Goal: Task Accomplishment & Management: Use online tool/utility

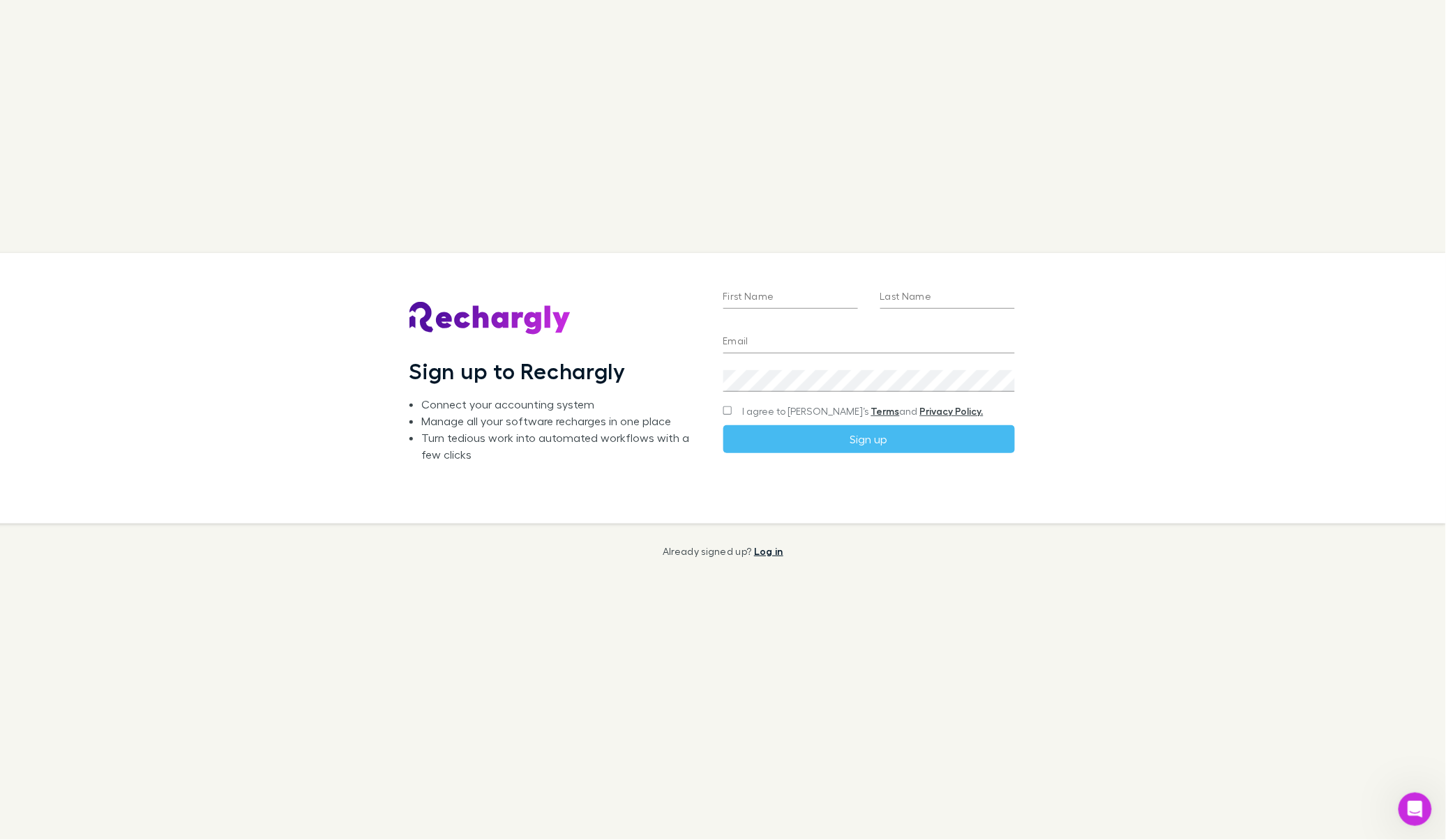
click at [771, 555] on link "Log in" at bounding box center [768, 551] width 30 height 12
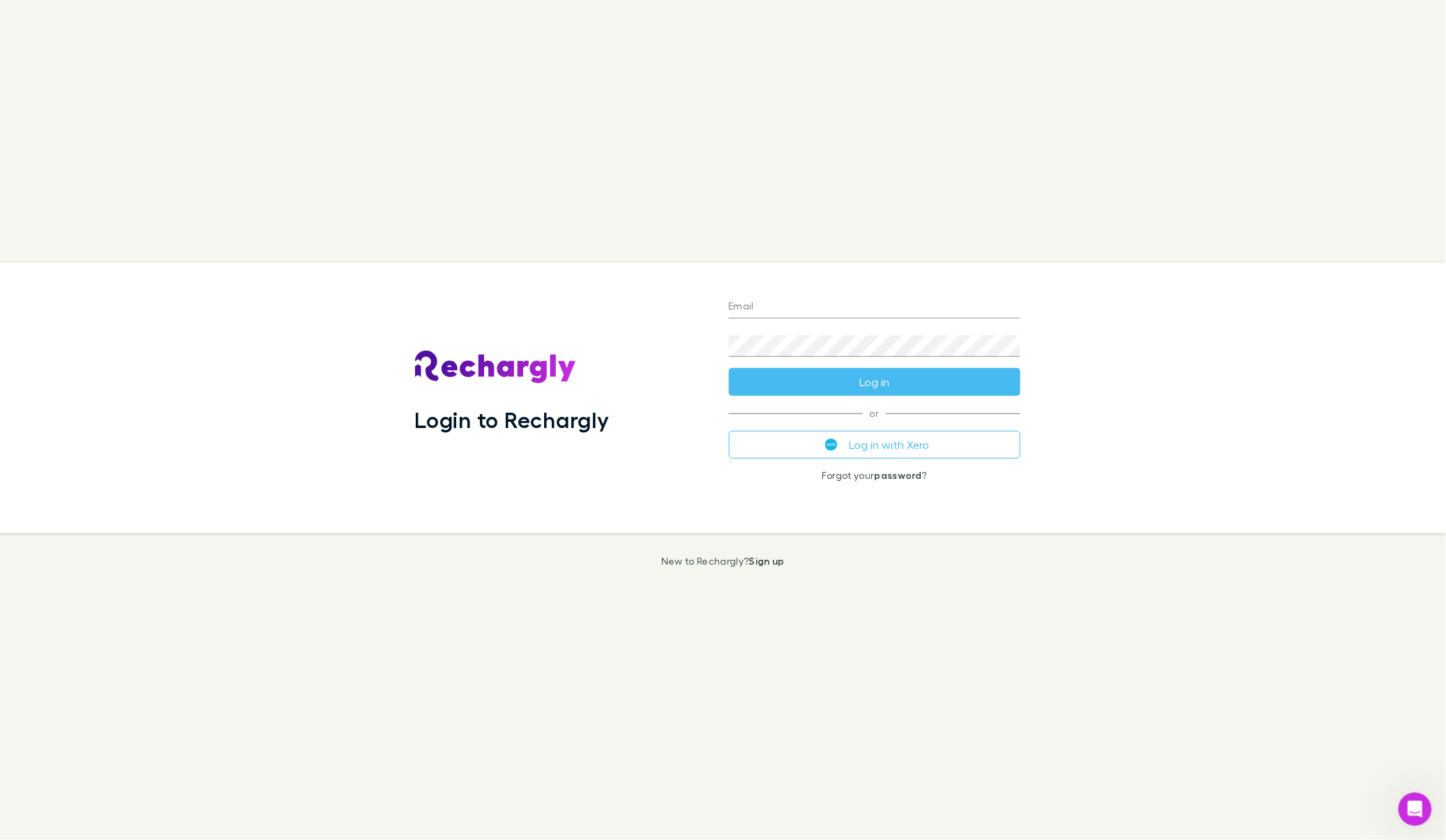
type input "**********"
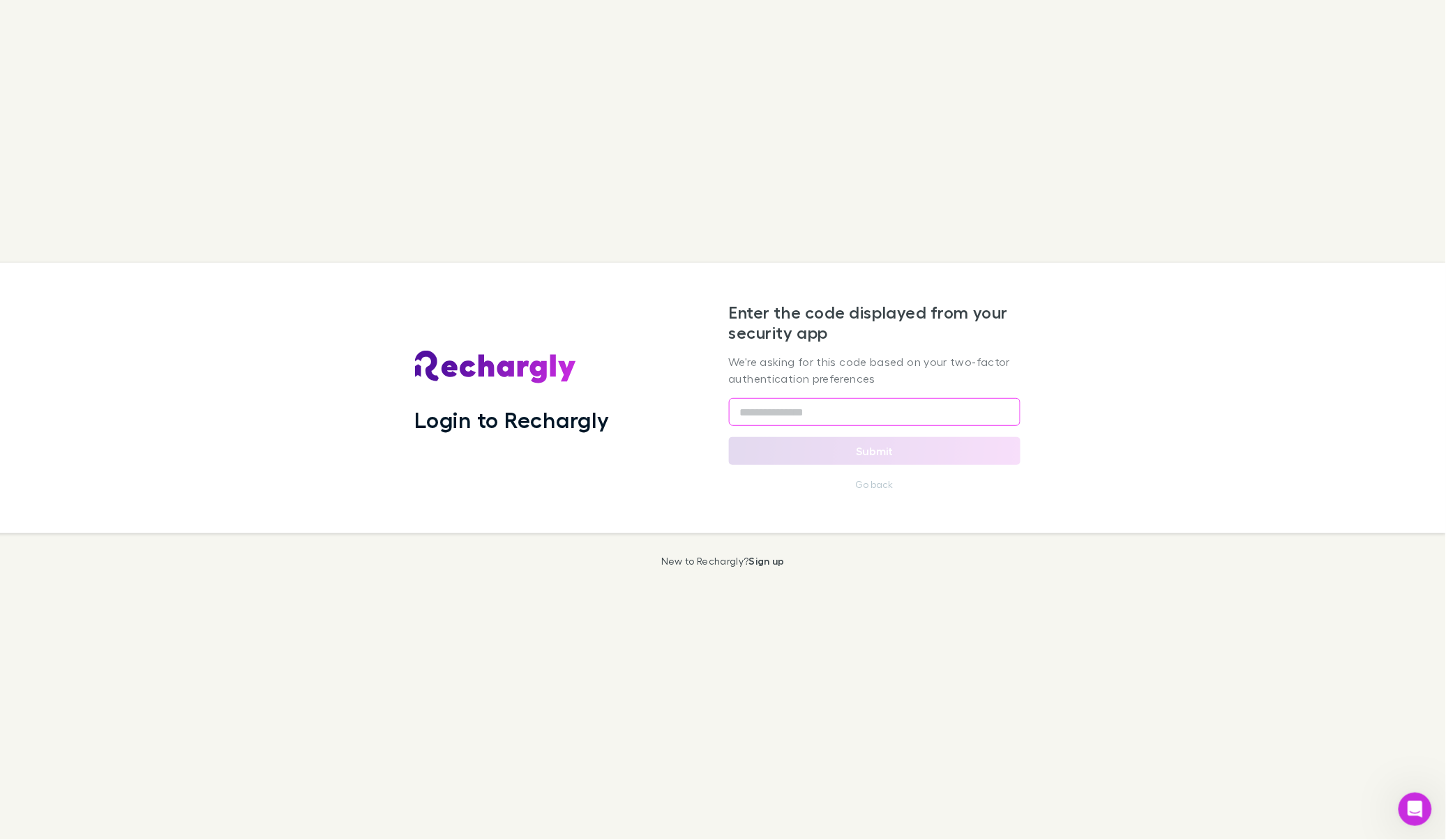
click at [881, 413] on input "text" at bounding box center [874, 412] width 292 height 28
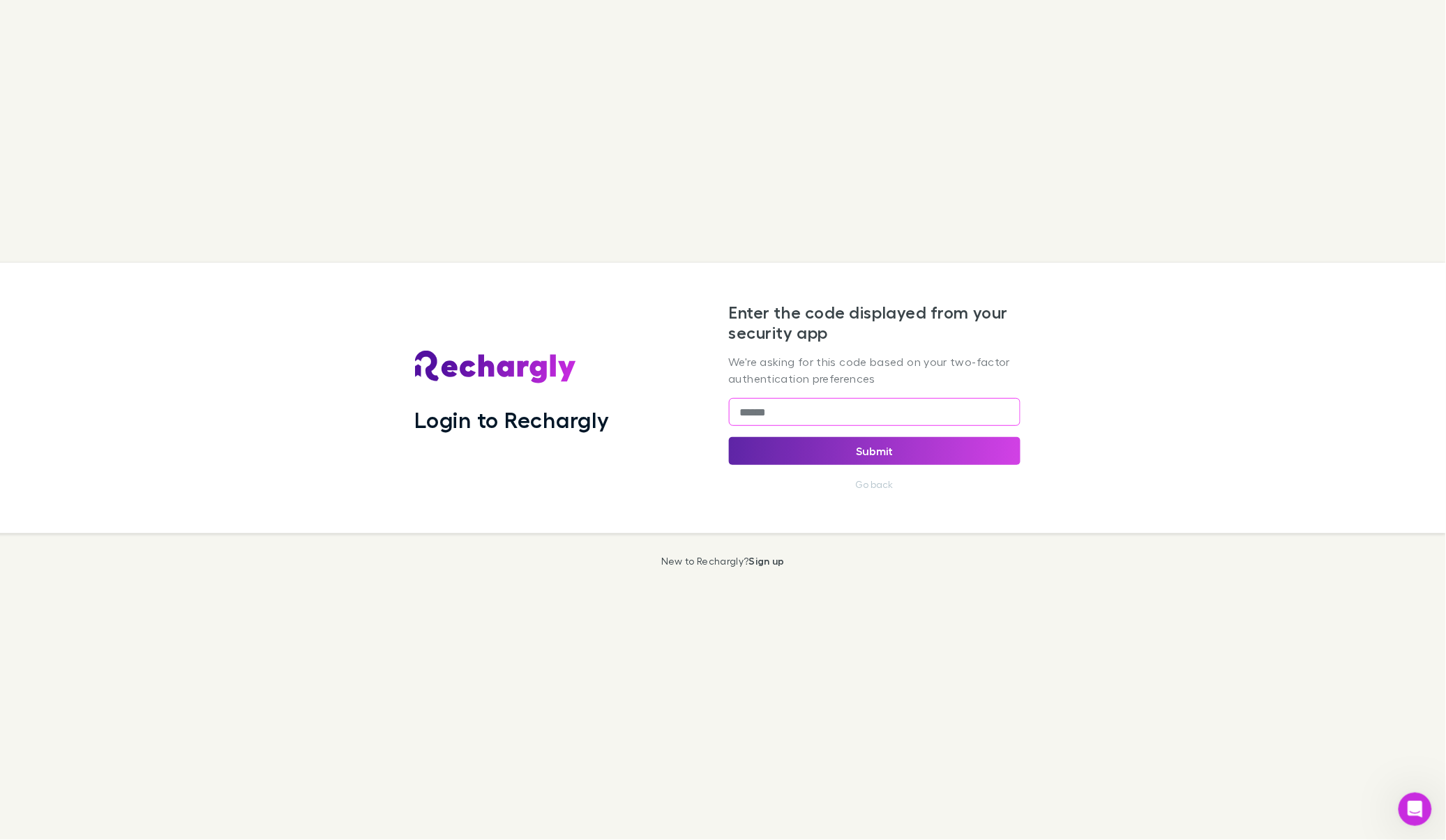
type input "******"
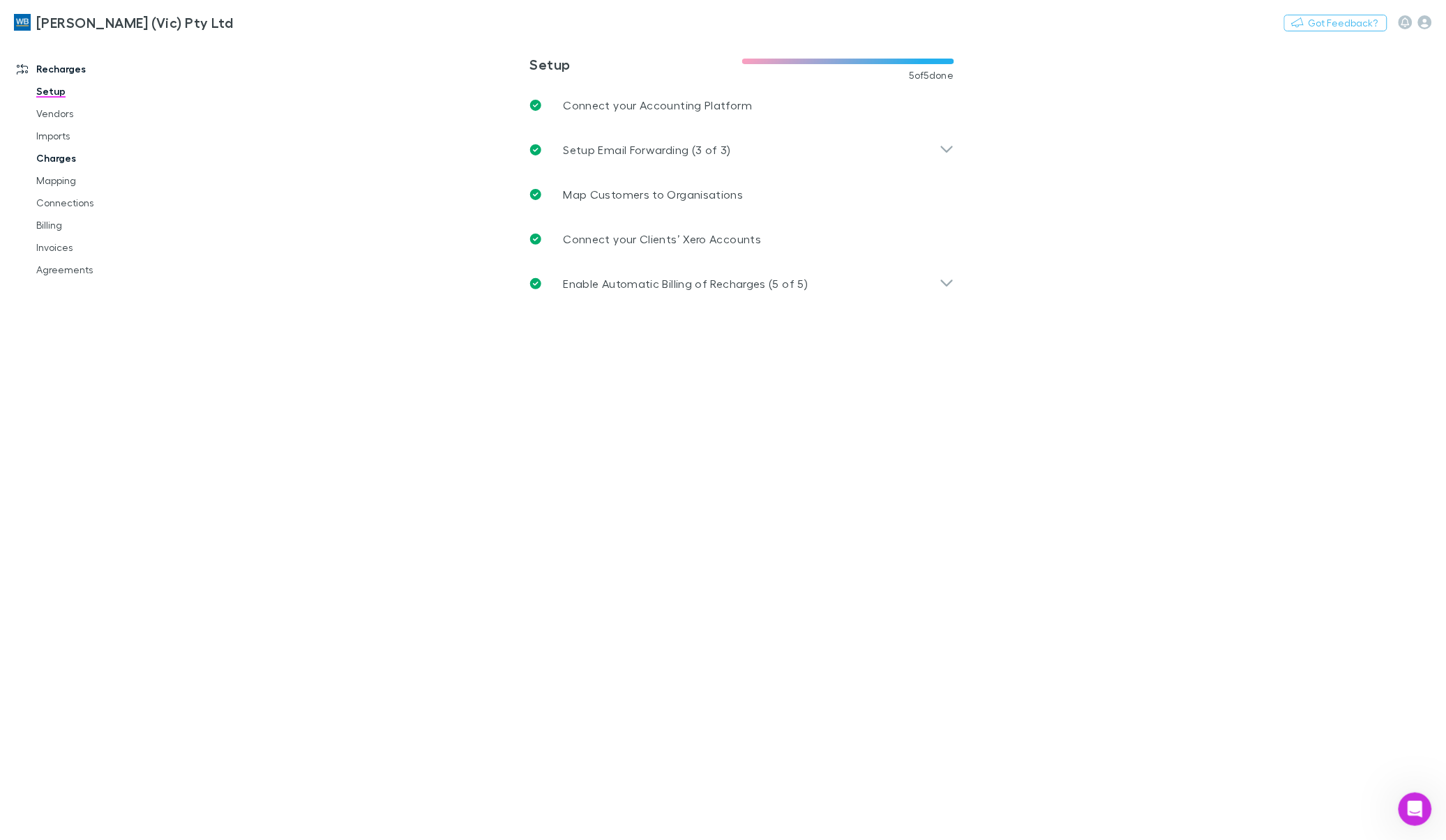
click at [45, 135] on link "Imports" at bounding box center [108, 136] width 171 height 22
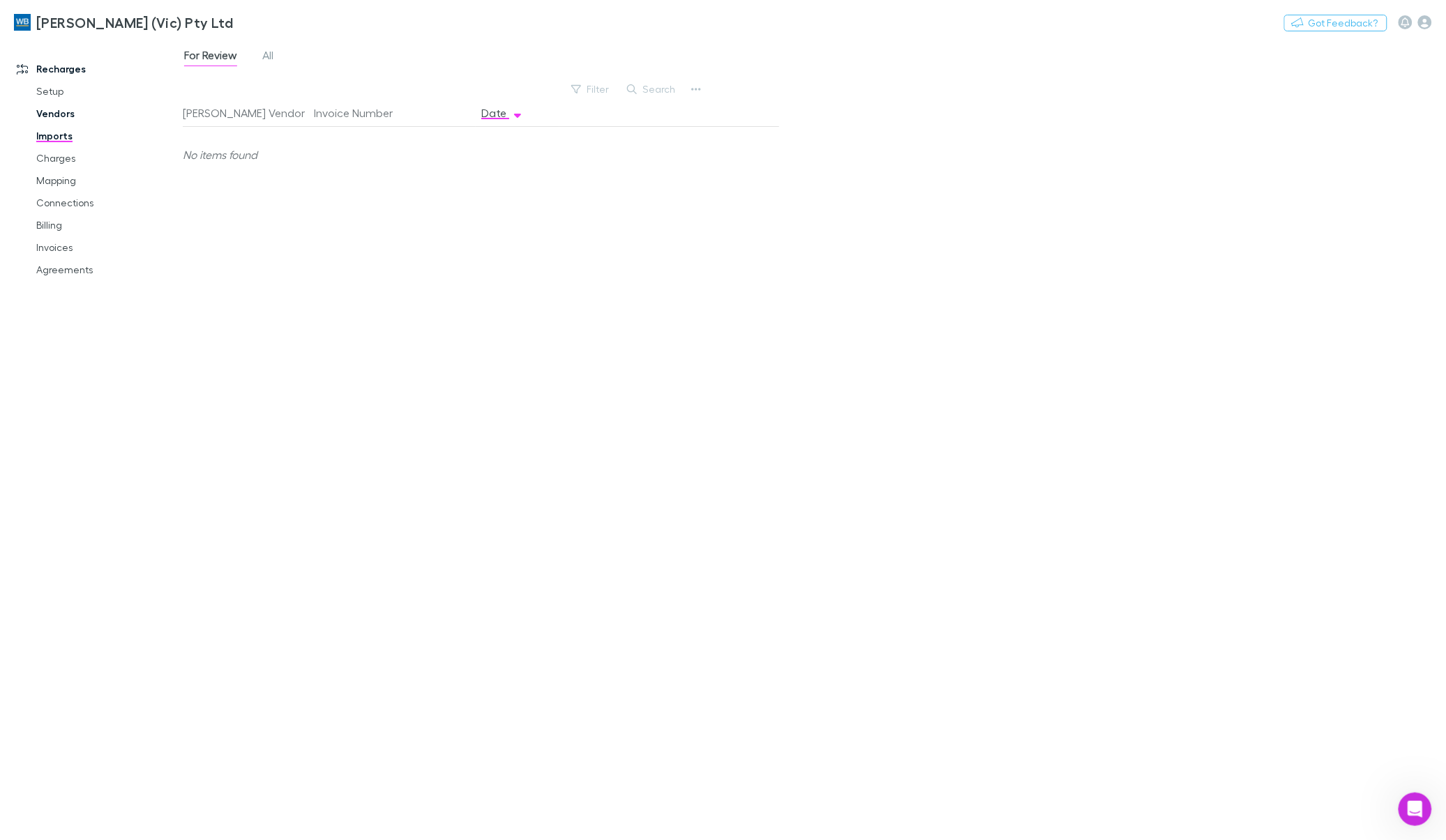
click at [52, 114] on link "Vendors" at bounding box center [108, 113] width 171 height 22
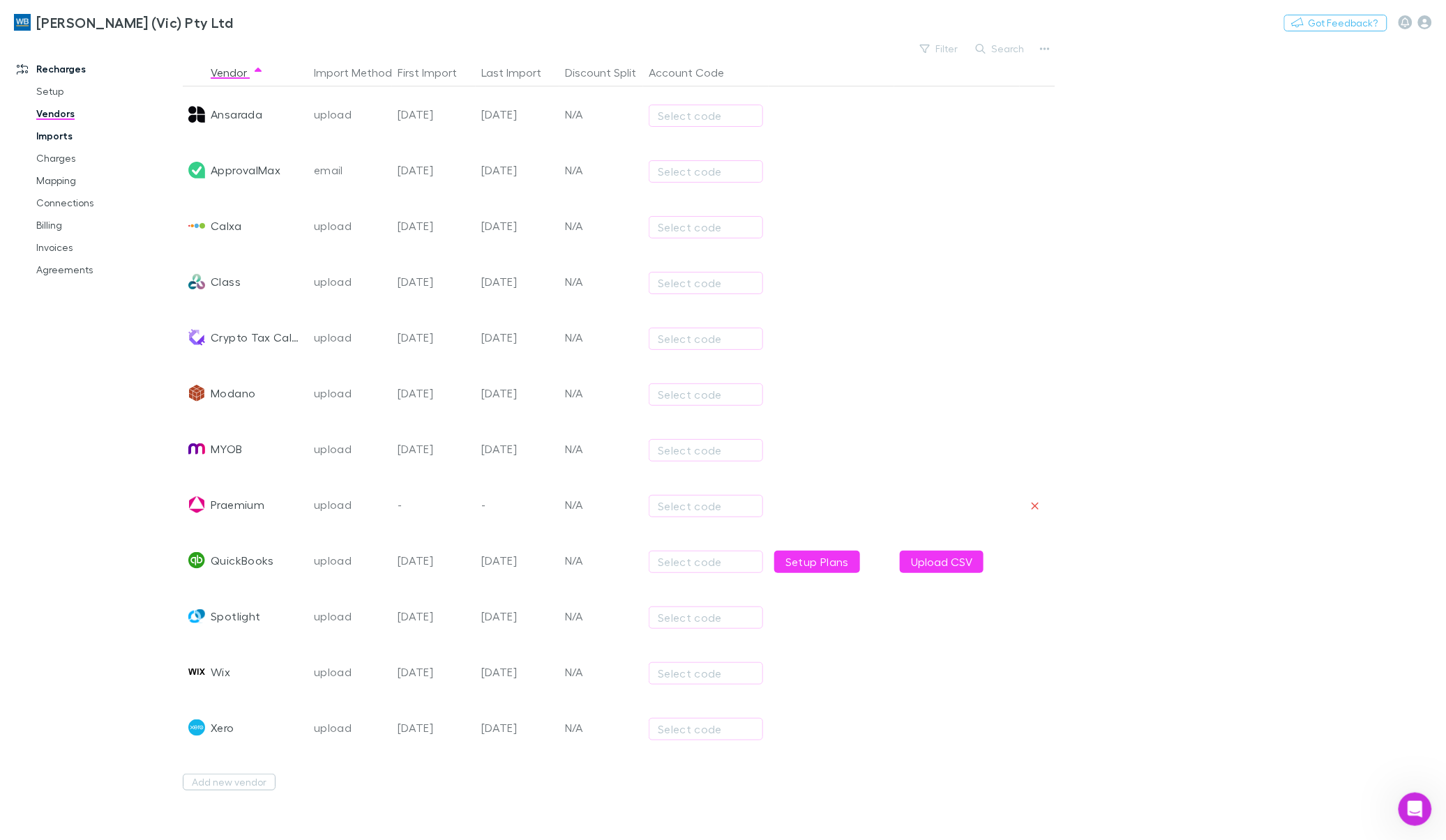
click at [48, 136] on link "Imports" at bounding box center [108, 136] width 171 height 22
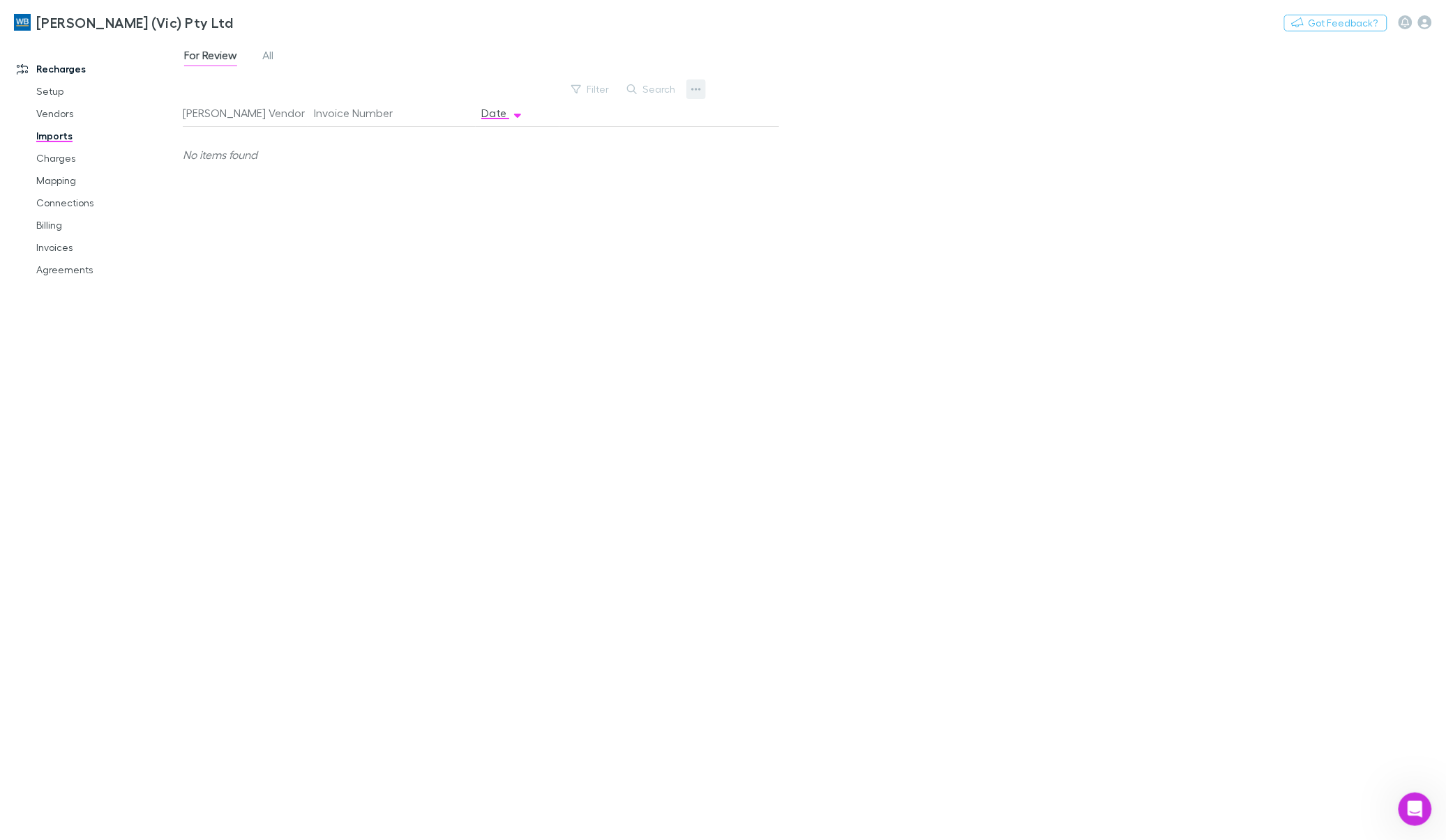
click at [694, 88] on icon "button" at bounding box center [695, 89] width 10 height 11
click at [645, 119] on p "Custom CSV Import" at bounding box center [610, 117] width 170 height 17
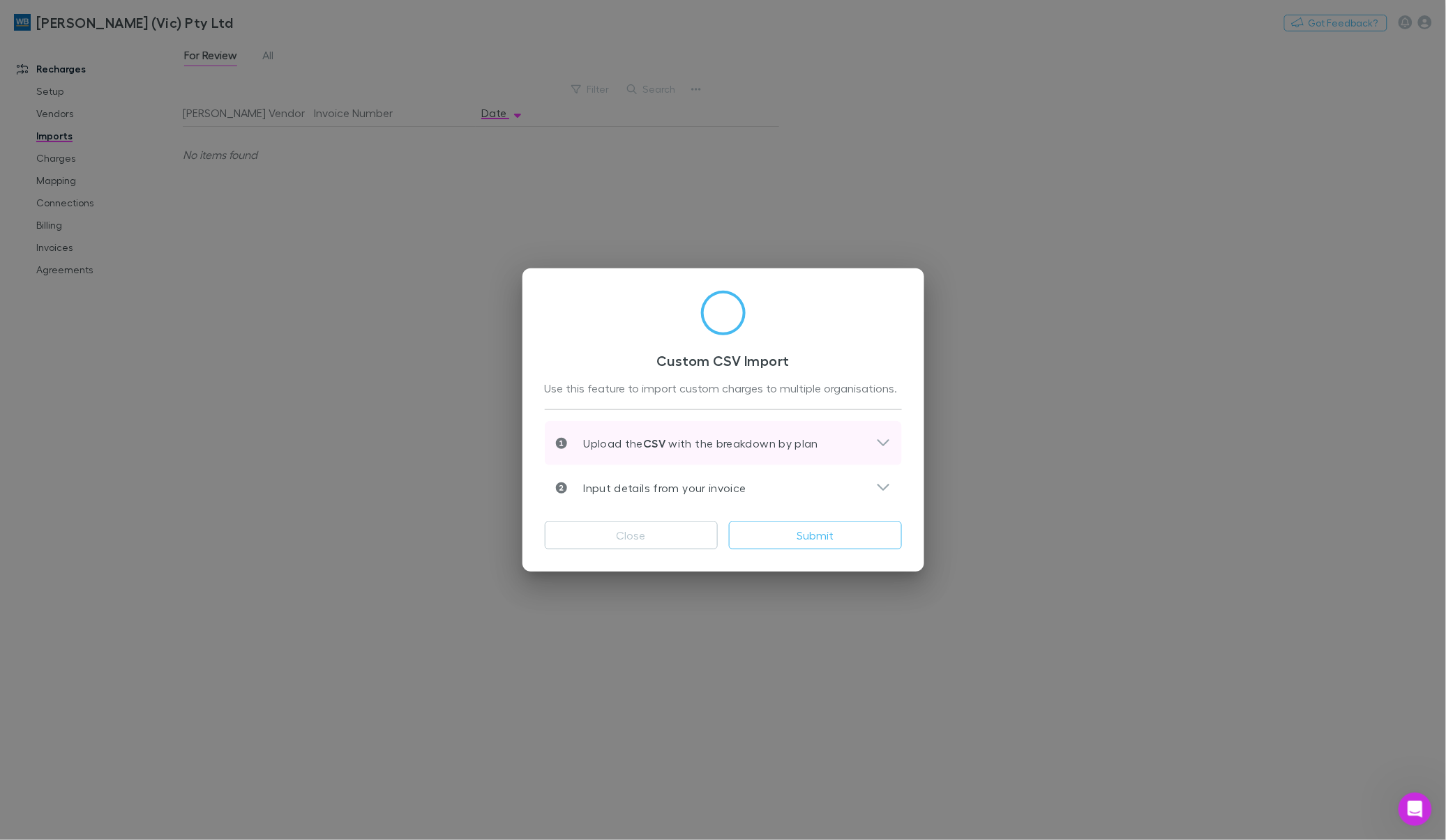
click at [874, 437] on div "Upload the CSV with the breakdown by plan" at bounding box center [716, 444] width 320 height 17
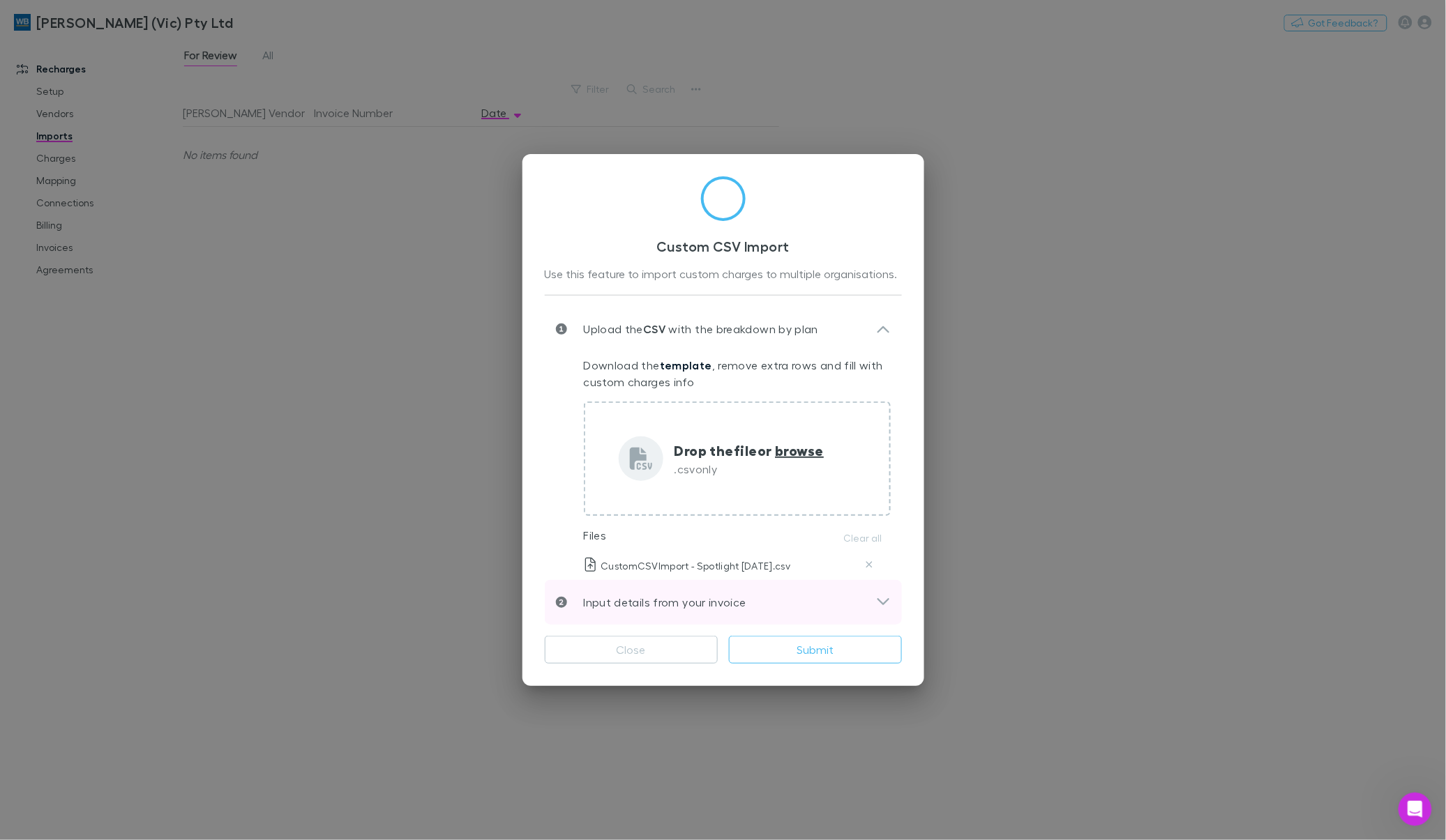
click at [876, 608] on icon at bounding box center [882, 602] width 14 height 17
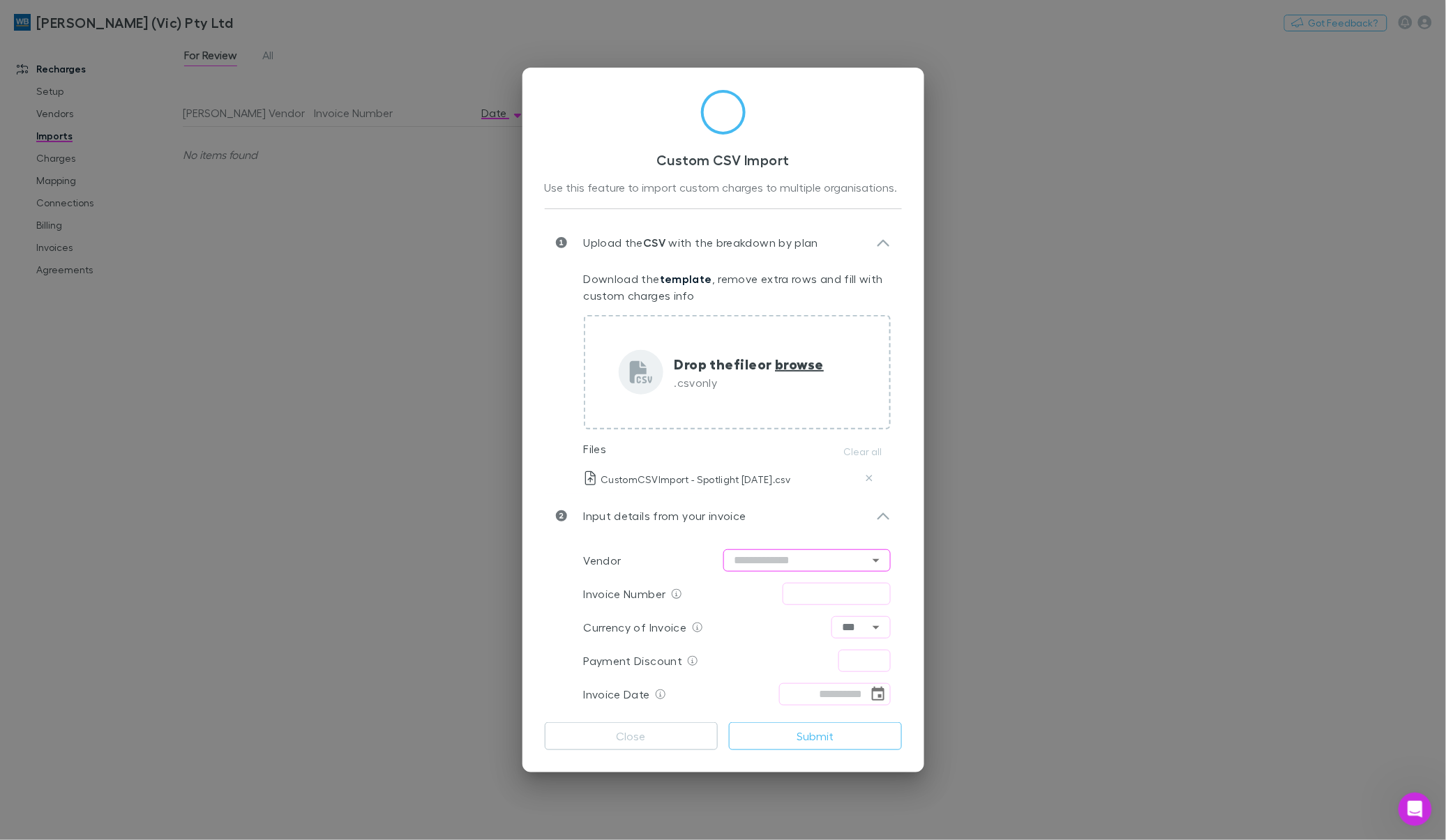
click at [814, 552] on input "text" at bounding box center [807, 561] width 167 height 22
click at [769, 307] on li "Spotlight" at bounding box center [807, 307] width 167 height 25
type input "*********"
click at [834, 598] on input "text" at bounding box center [836, 594] width 108 height 22
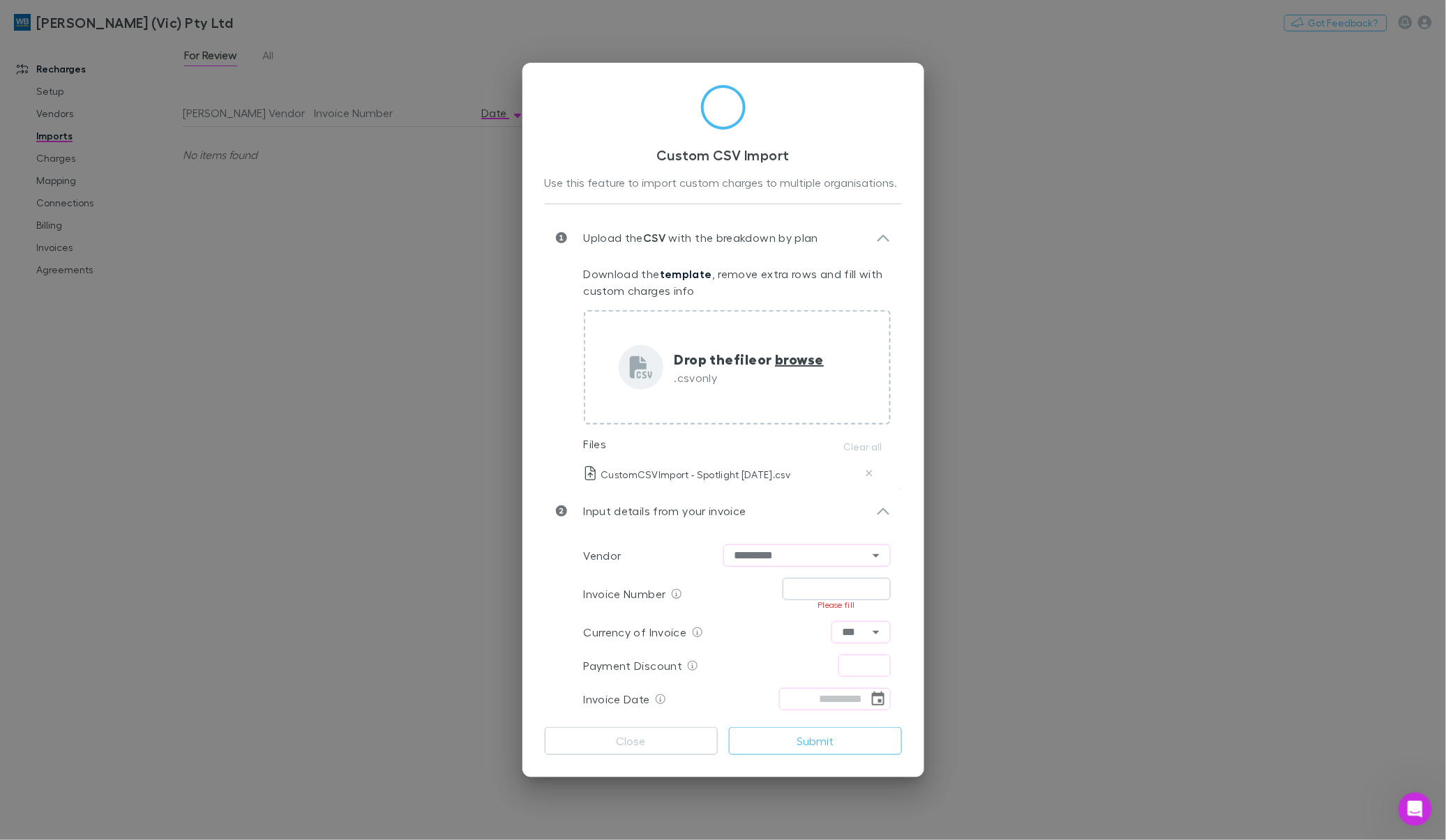
click at [840, 582] on input "text" at bounding box center [836, 589] width 108 height 22
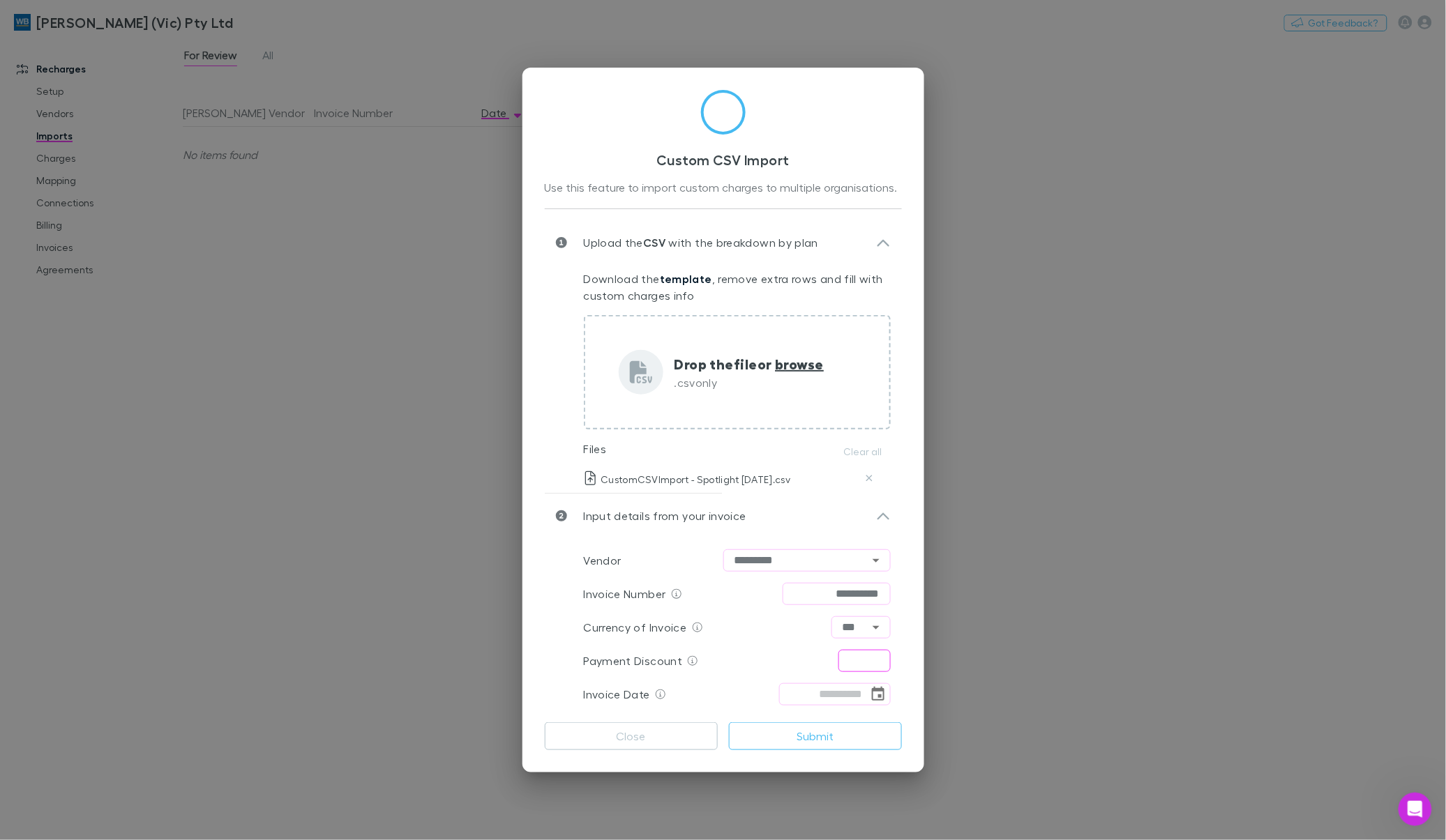
type input "**********"
click at [879, 664] on input "text" at bounding box center [864, 660] width 52 height 22
type input "****"
click at [886, 691] on button "Choose date" at bounding box center [878, 695] width 20 height 20
click at [740, 548] on button "14" at bounding box center [739, 548] width 25 height 25
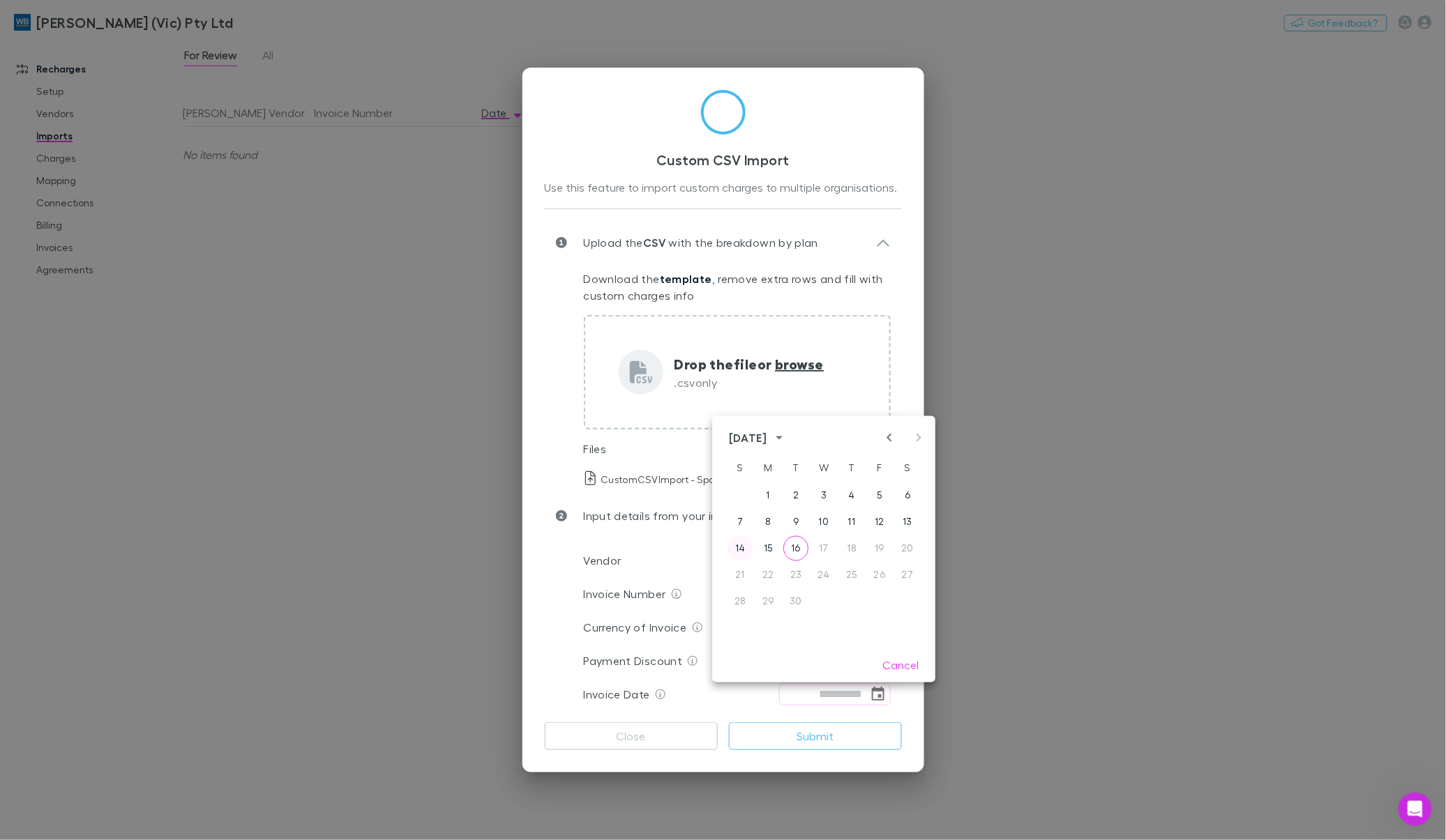
type input "**********"
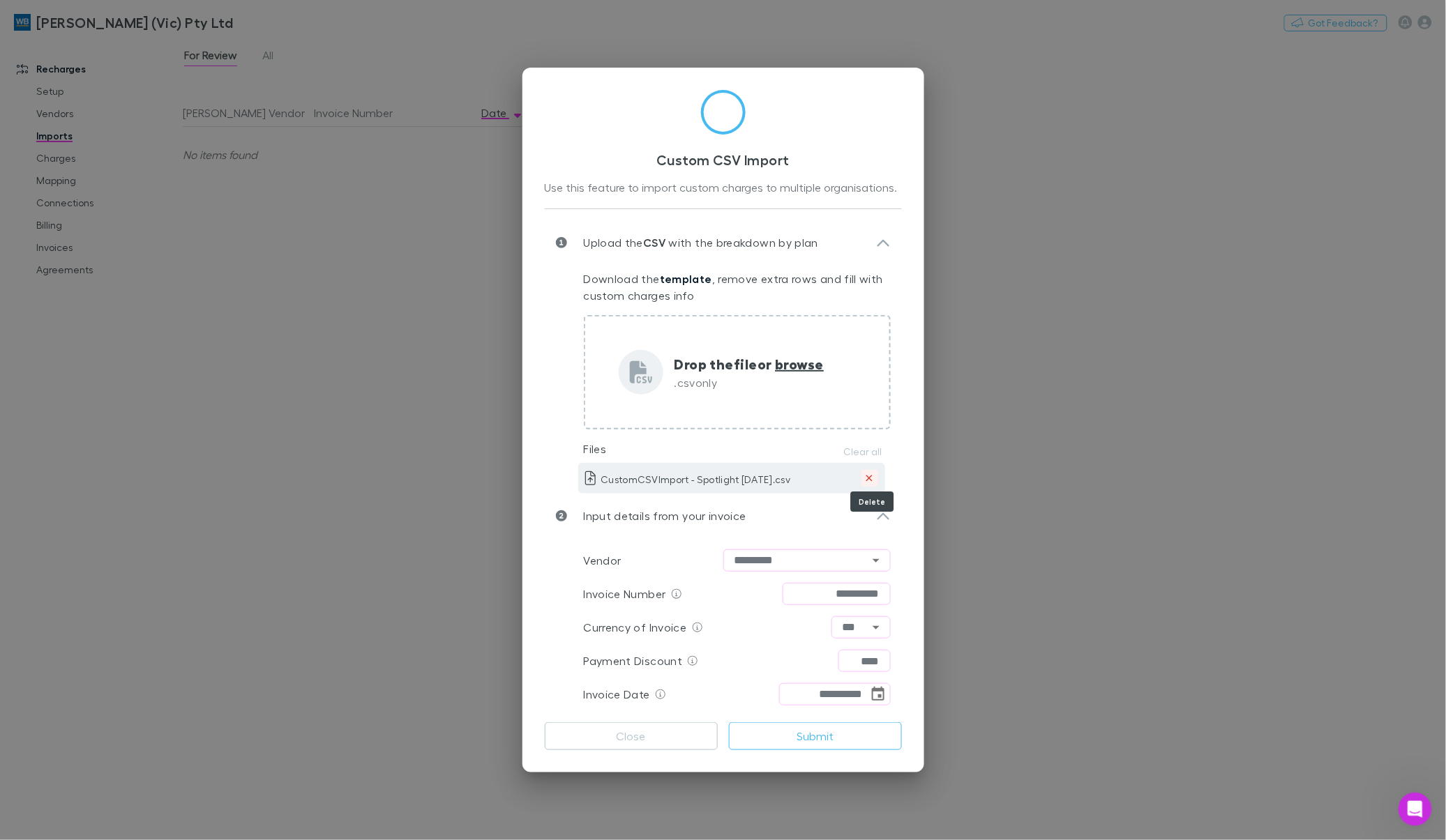
click at [870, 473] on icon "Delete" at bounding box center [870, 478] width 8 height 10
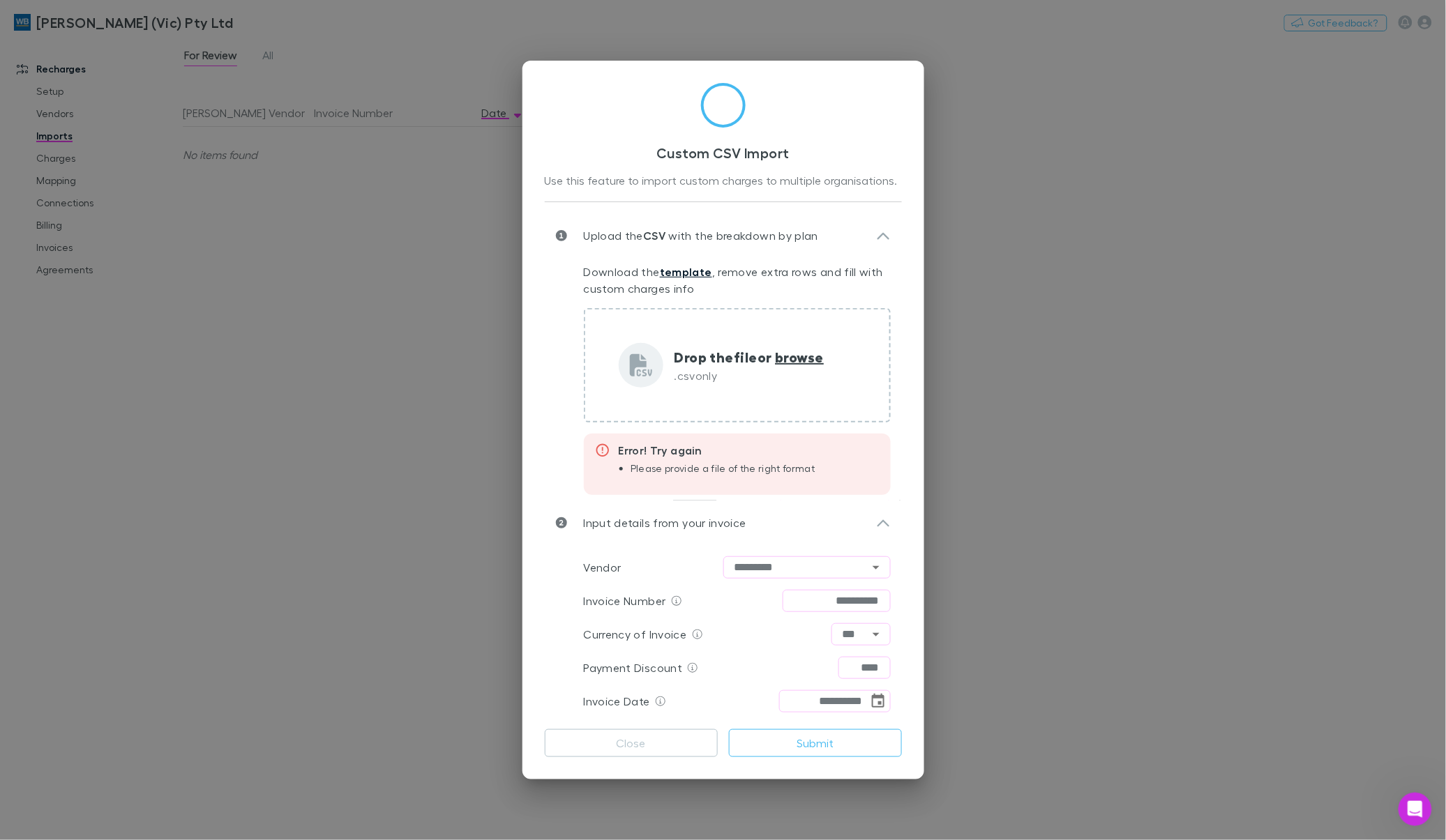
click at [676, 273] on link "template" at bounding box center [686, 272] width 52 height 14
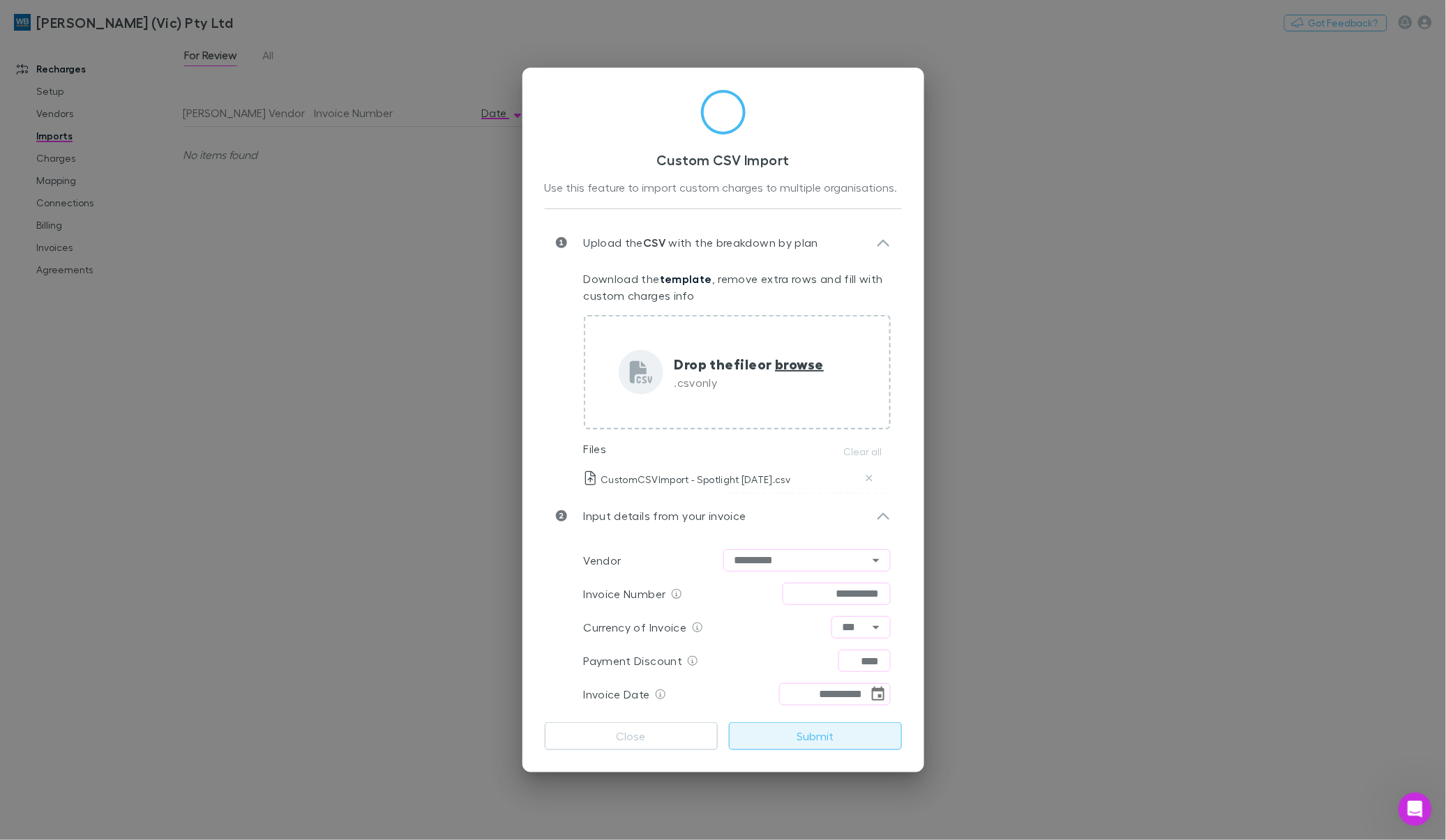
click at [771, 737] on button "Submit" at bounding box center [815, 736] width 173 height 28
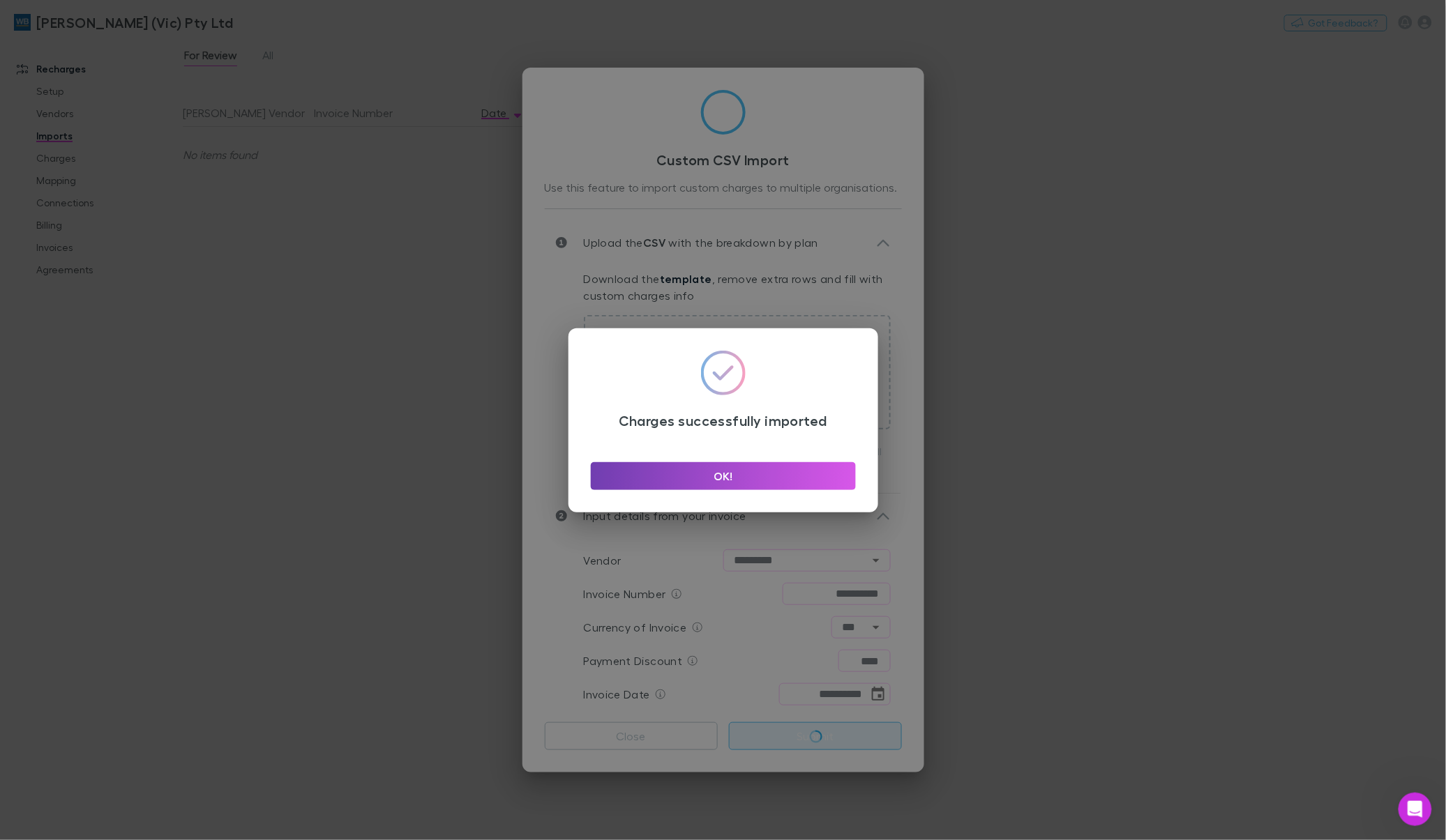
click at [717, 468] on button "OK!" at bounding box center [723, 476] width 265 height 28
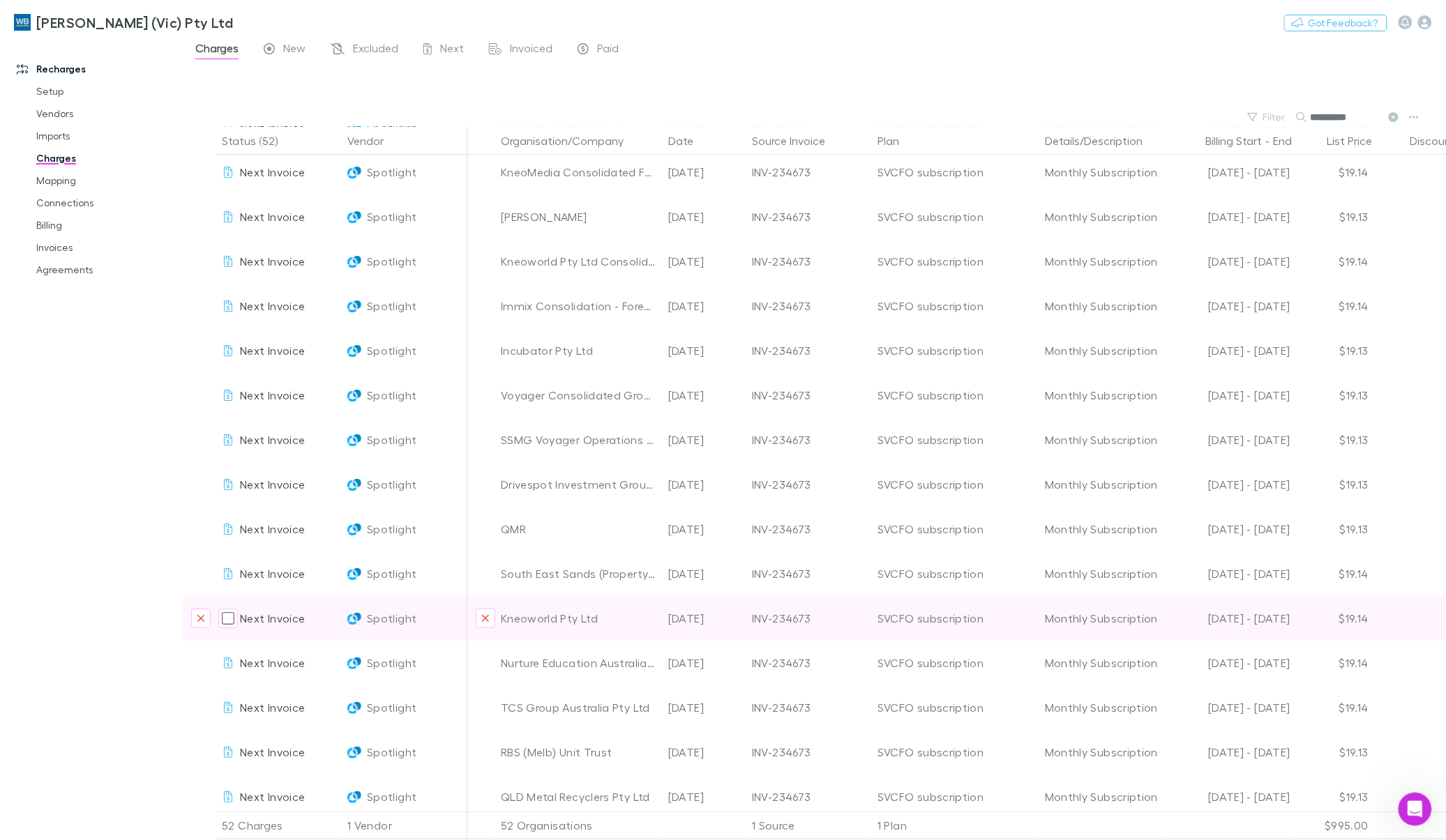
scroll to position [1681, 0]
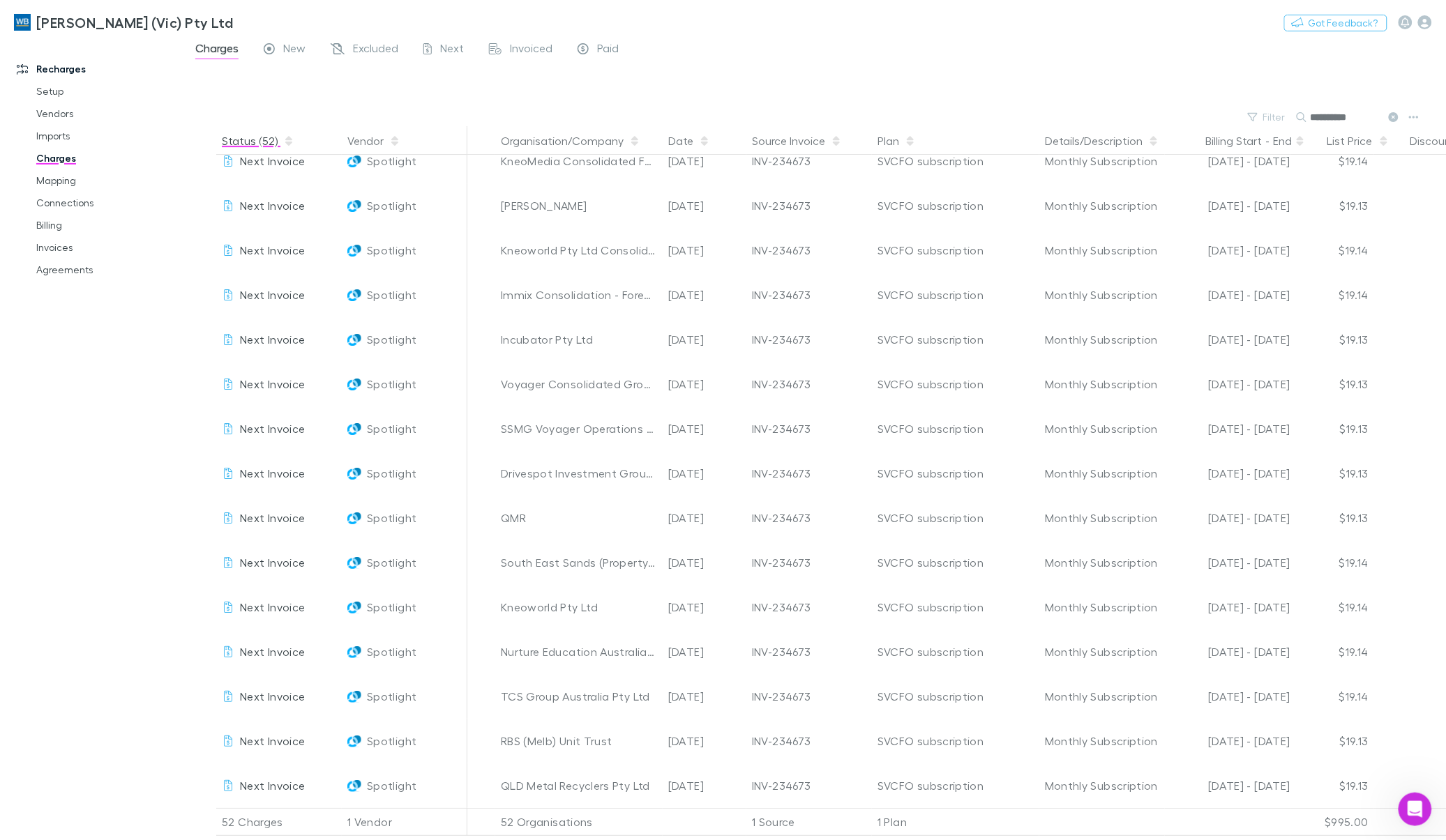
click at [253, 137] on button "Status (52)" at bounding box center [258, 141] width 73 height 28
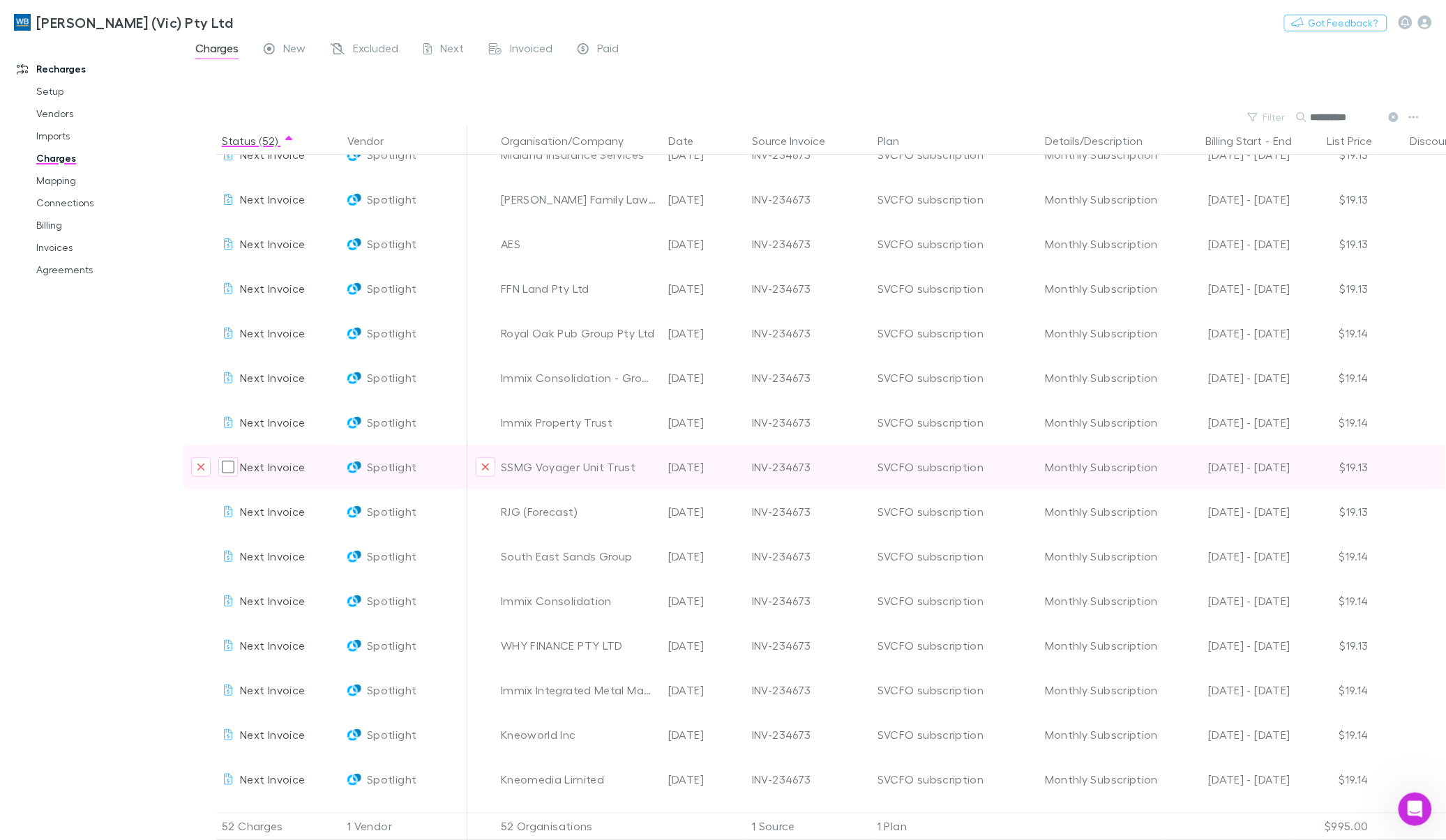
scroll to position [0, 0]
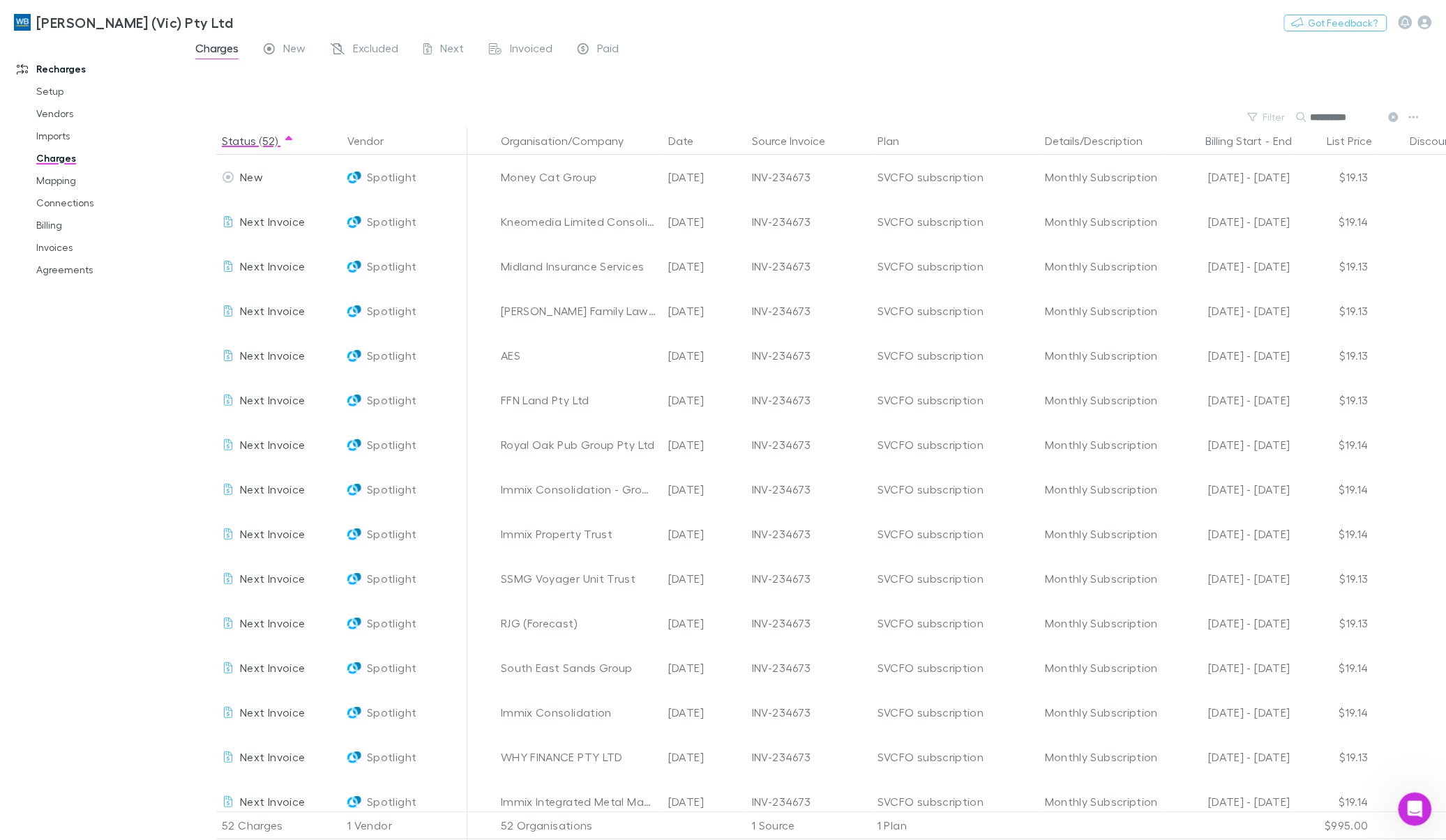
click at [65, 274] on link "Agreements" at bounding box center [108, 270] width 171 height 22
click at [67, 272] on link "Agreements" at bounding box center [108, 270] width 171 height 22
click at [75, 270] on link "Agreements" at bounding box center [108, 270] width 171 height 22
click at [64, 270] on link "Agreements" at bounding box center [108, 270] width 171 height 22
click at [60, 274] on link "Agreements" at bounding box center [108, 270] width 171 height 22
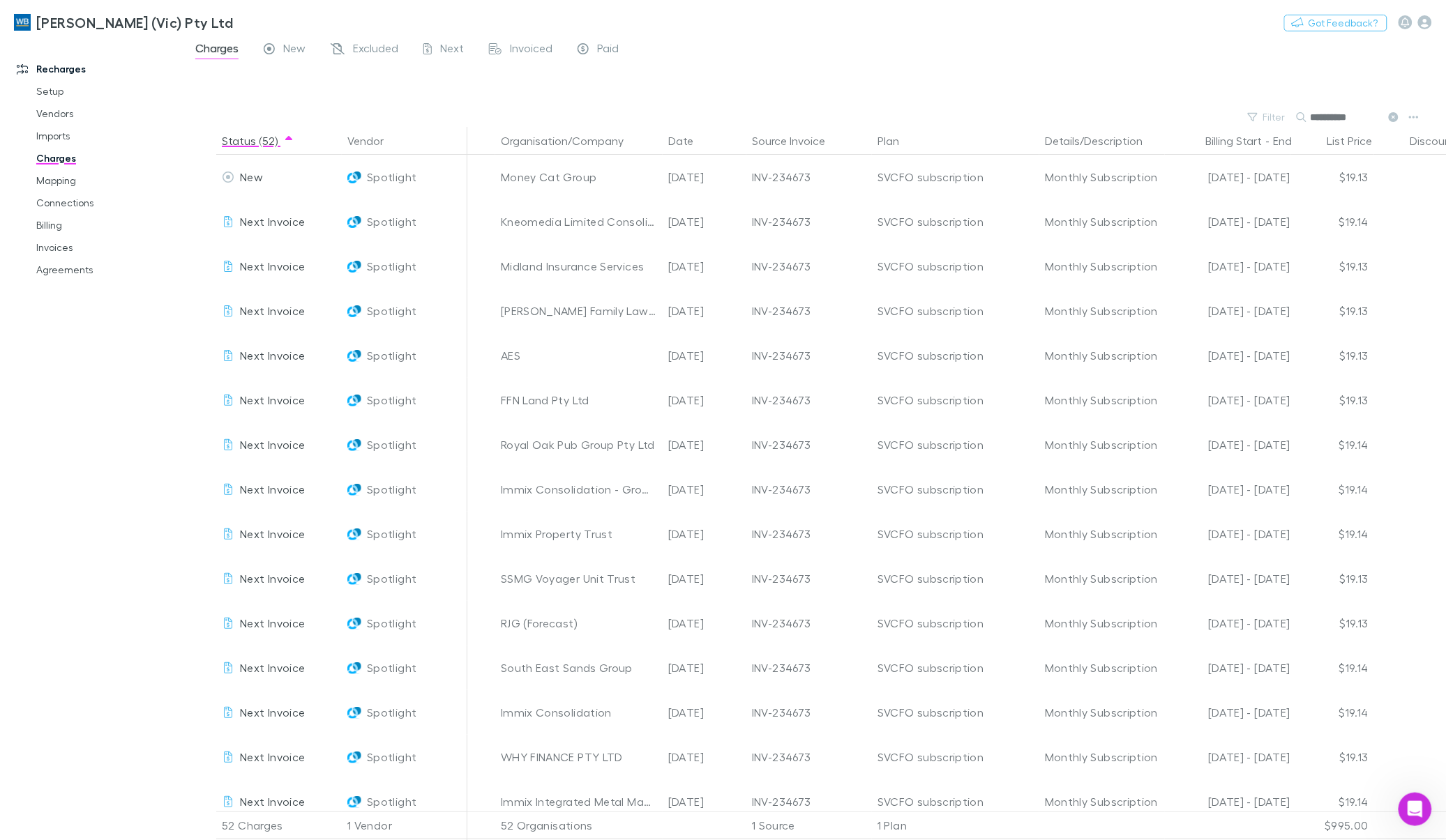
click at [70, 272] on link "Agreements" at bounding box center [108, 270] width 171 height 22
click at [54, 181] on link "Mapping" at bounding box center [108, 180] width 171 height 22
click at [917, 25] on div "William Buck (Vic) Pty Ltd Nothing Got Feedback?" at bounding box center [723, 22] width 1446 height 45
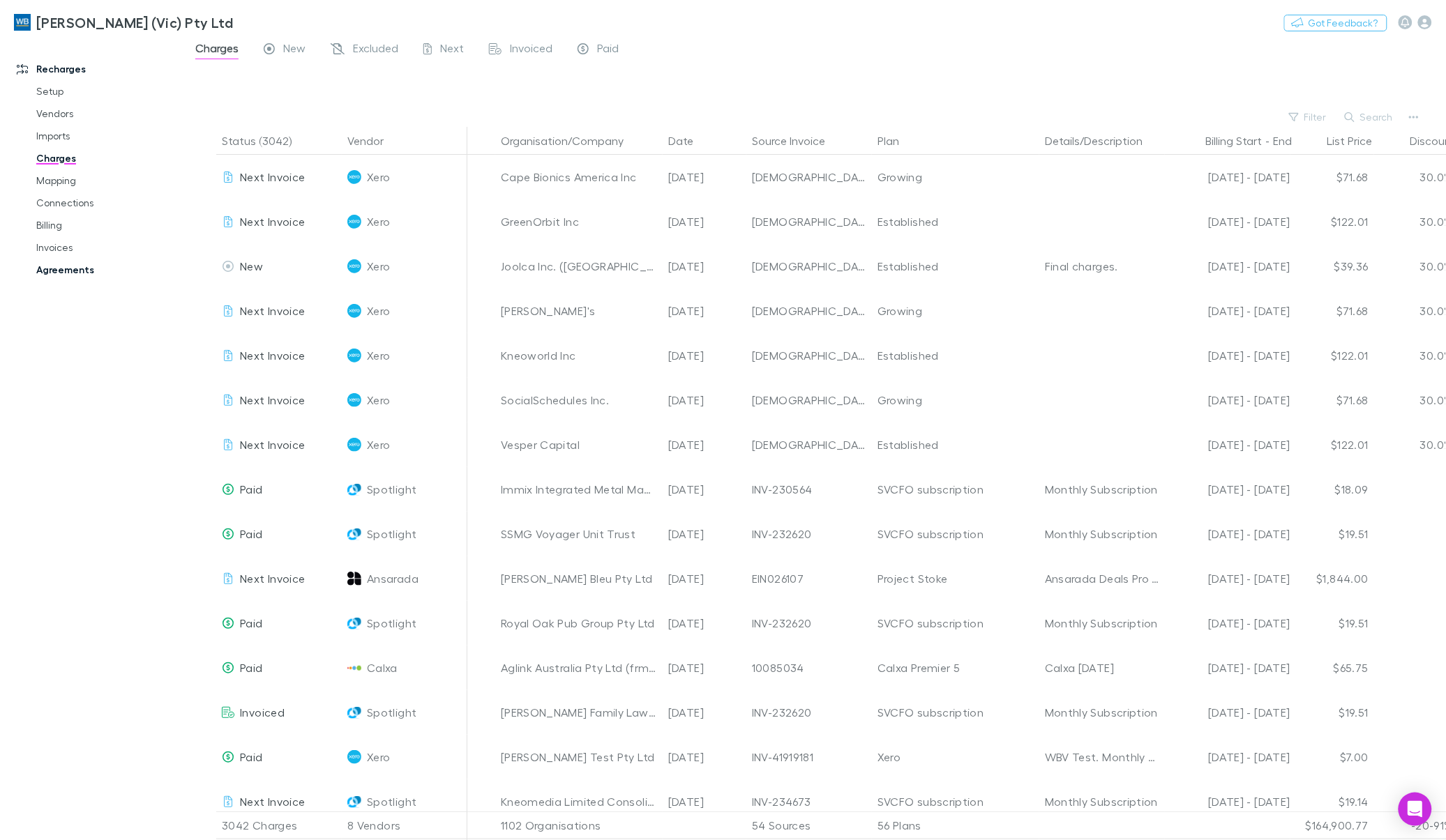
click at [50, 270] on link "Agreements" at bounding box center [108, 270] width 171 height 22
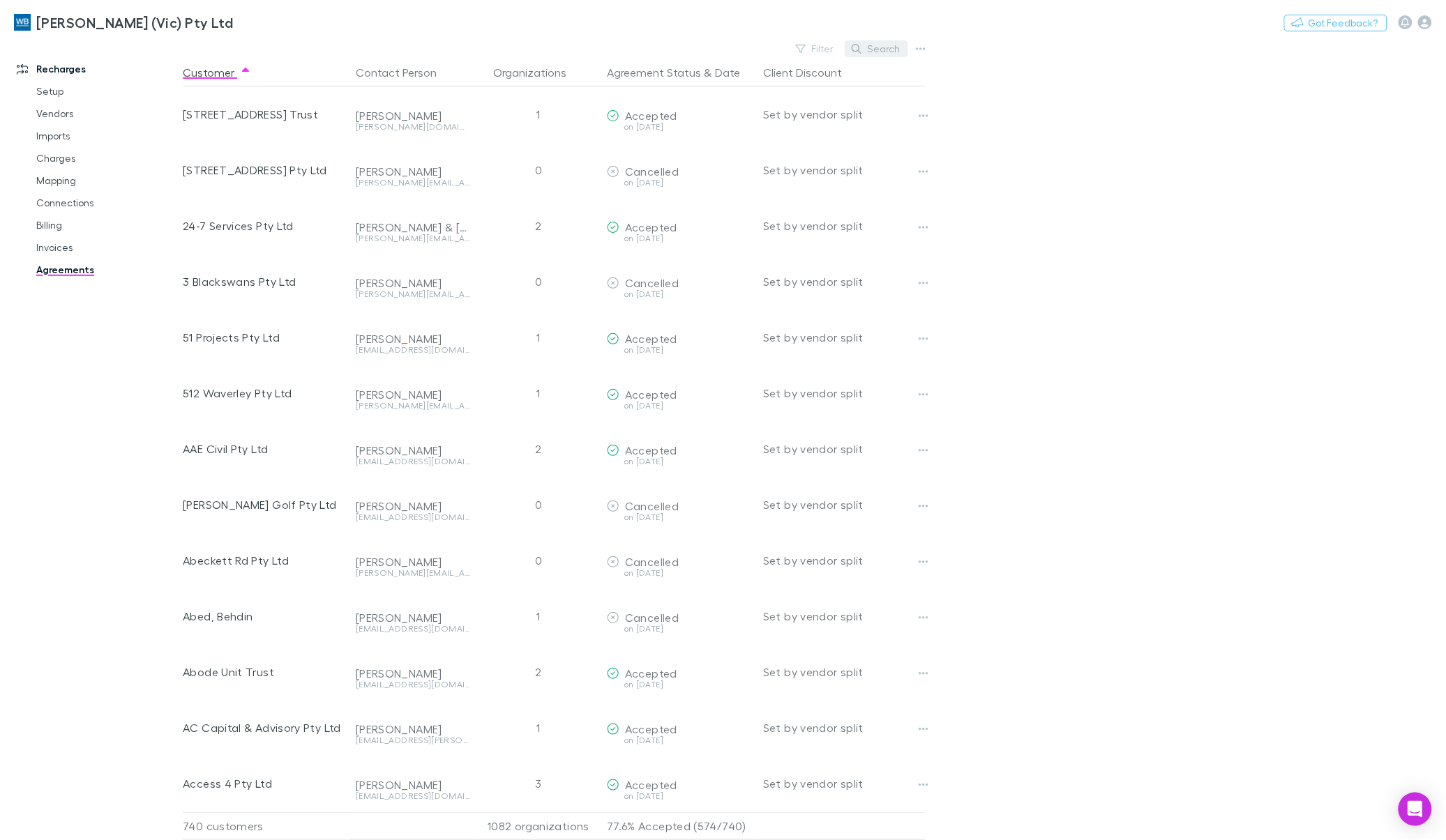
click at [883, 47] on button "Search" at bounding box center [876, 48] width 64 height 17
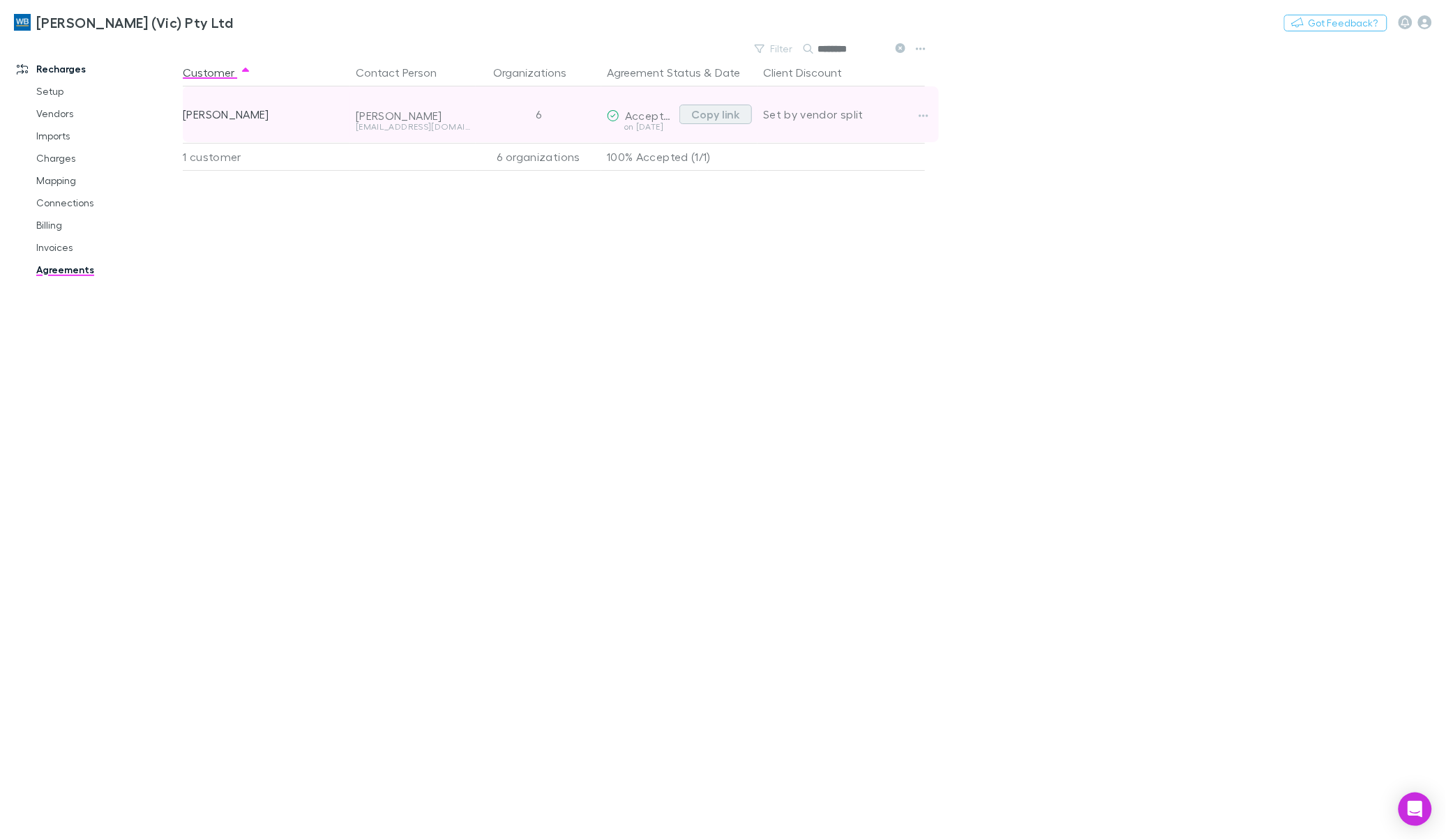
type input "********"
click at [719, 117] on button "Copy link" at bounding box center [716, 114] width 73 height 20
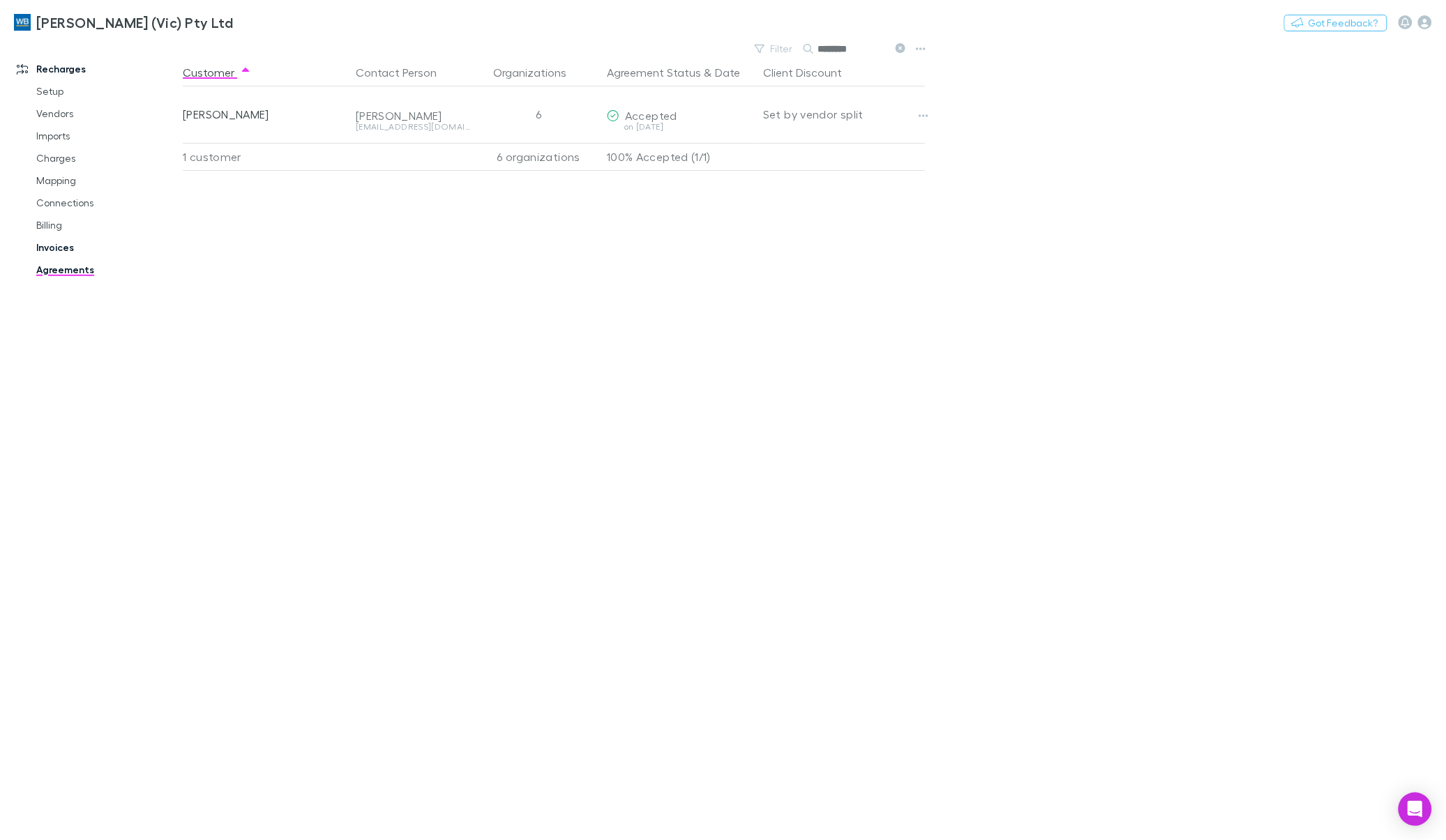
click at [56, 248] on link "Invoices" at bounding box center [108, 247] width 171 height 22
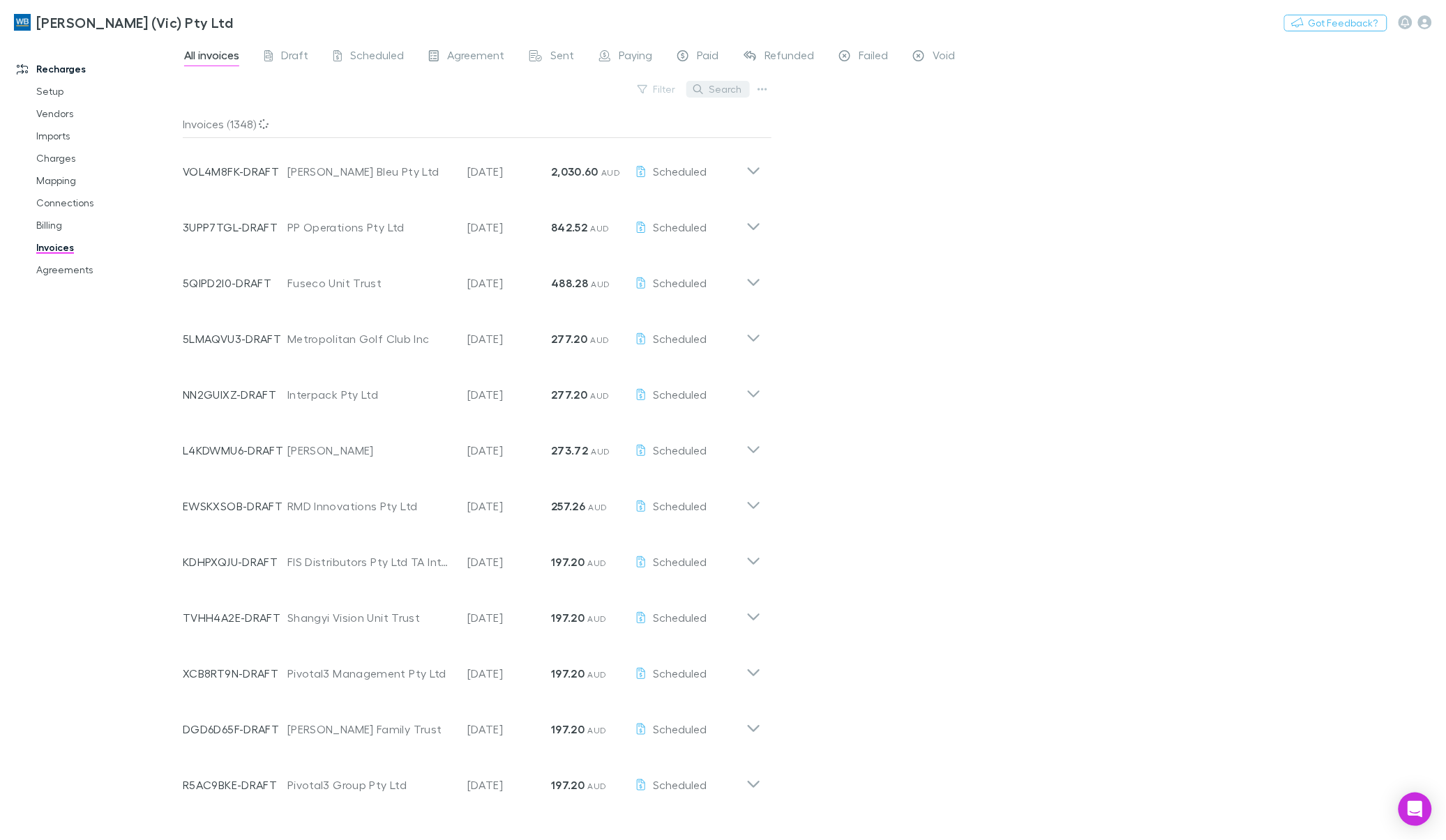
click at [727, 91] on button "Search" at bounding box center [718, 89] width 64 height 17
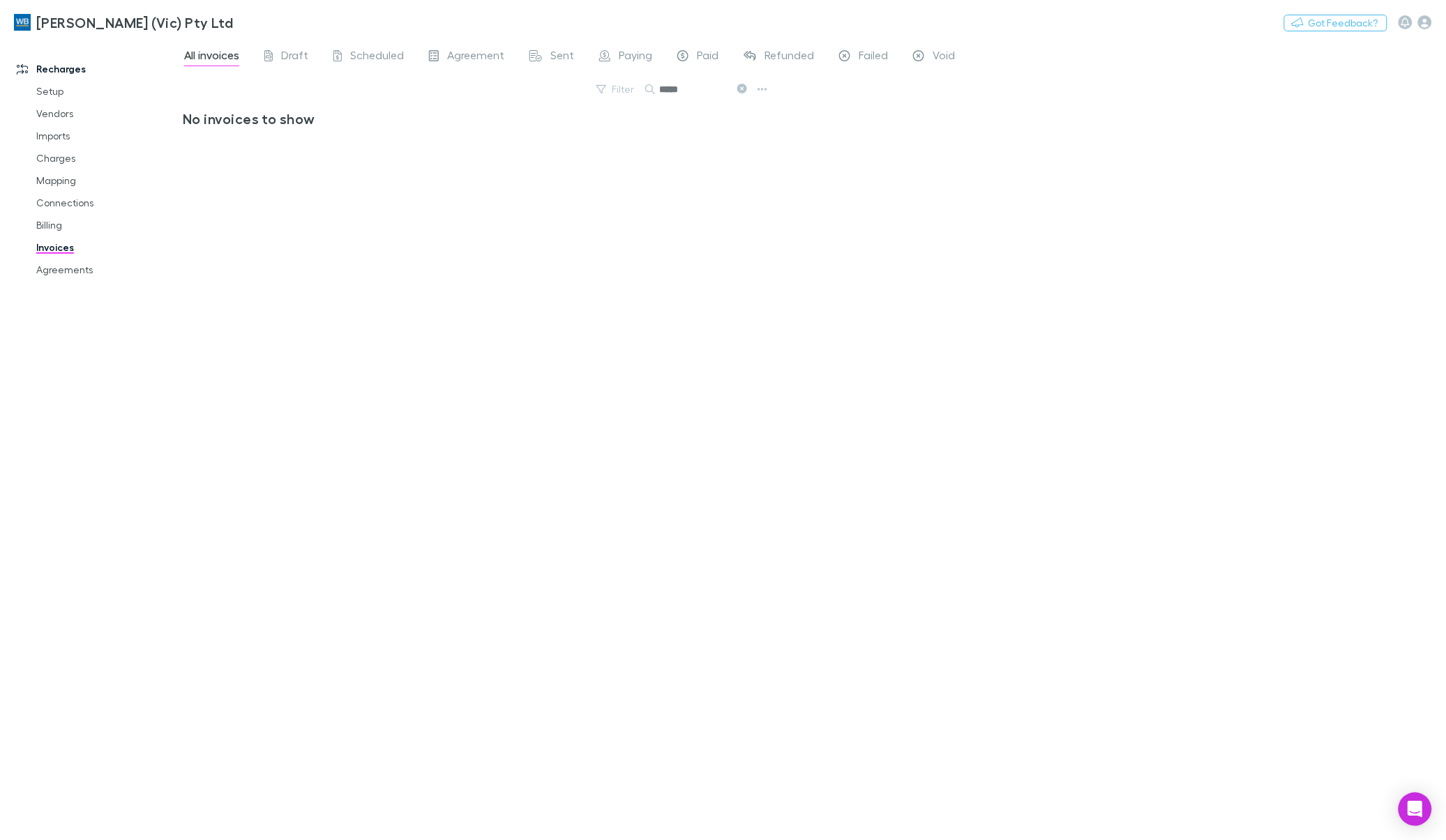
type input "*****"
click at [44, 189] on link "Mapping" at bounding box center [108, 180] width 171 height 22
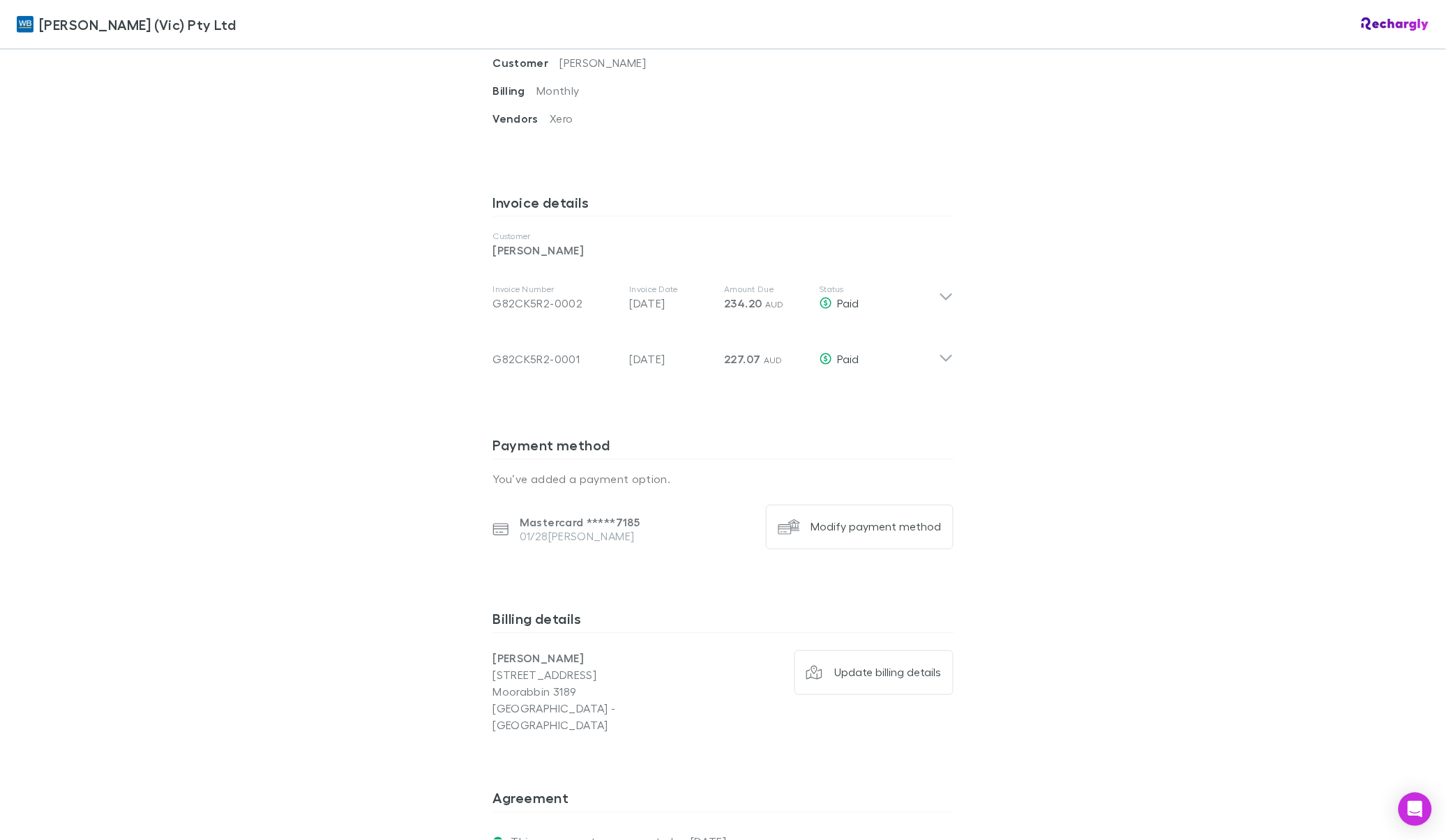
scroll to position [514, 0]
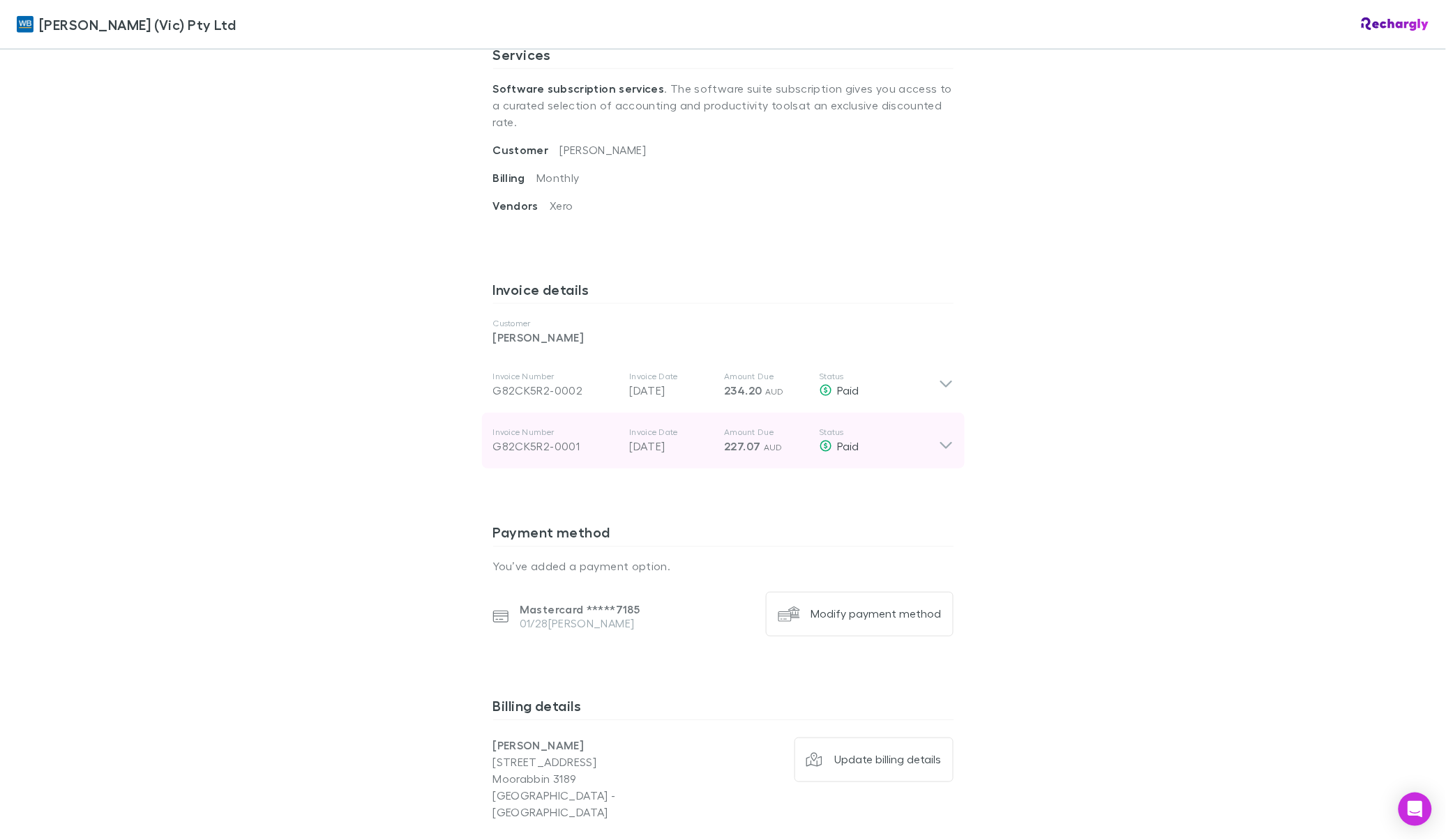
click at [938, 430] on icon at bounding box center [945, 440] width 14 height 28
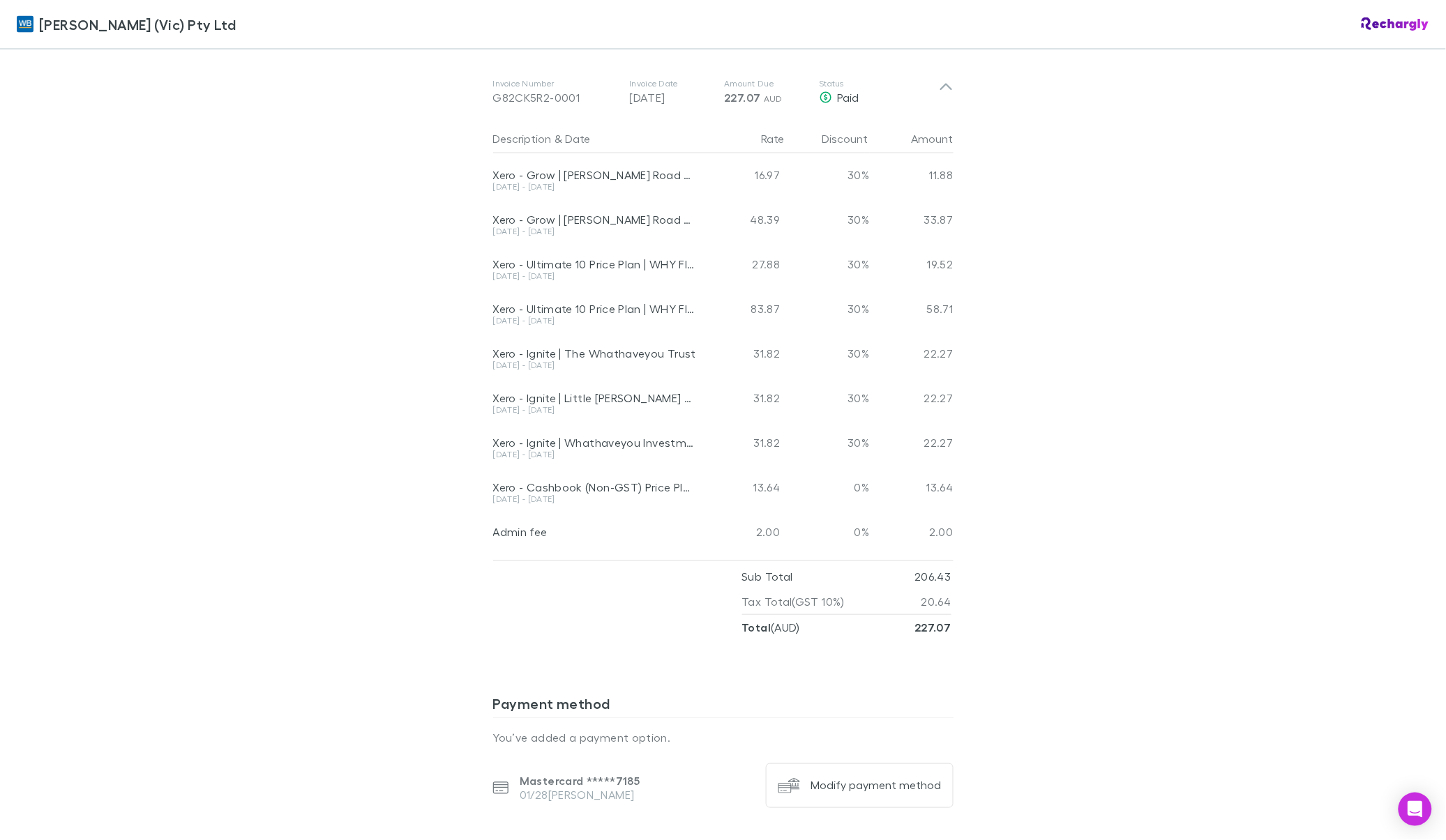
scroll to position [601, 0]
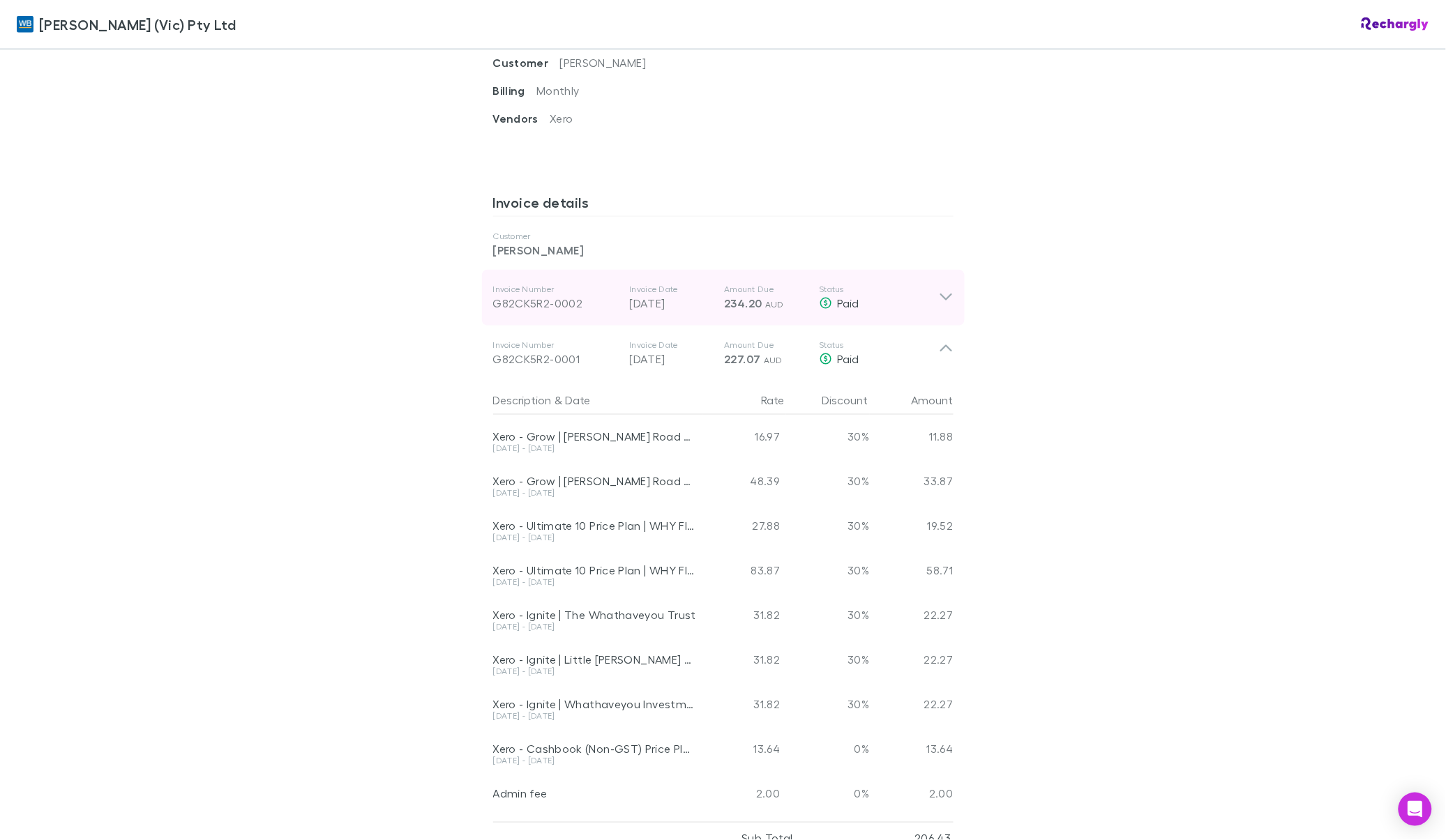
click at [938, 289] on icon at bounding box center [945, 298] width 14 height 17
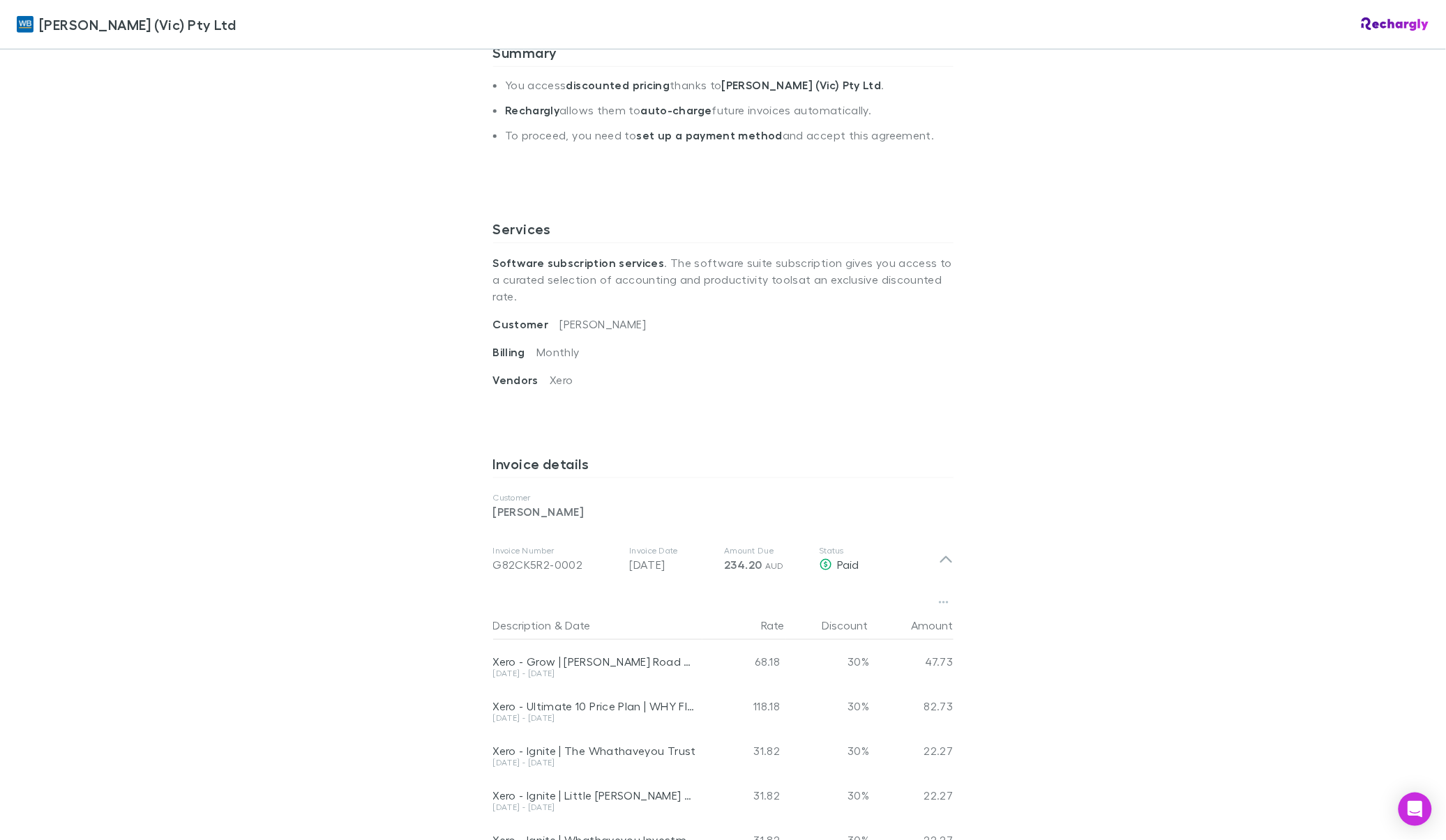
scroll to position [0, 0]
